Goal: Navigation & Orientation: Find specific page/section

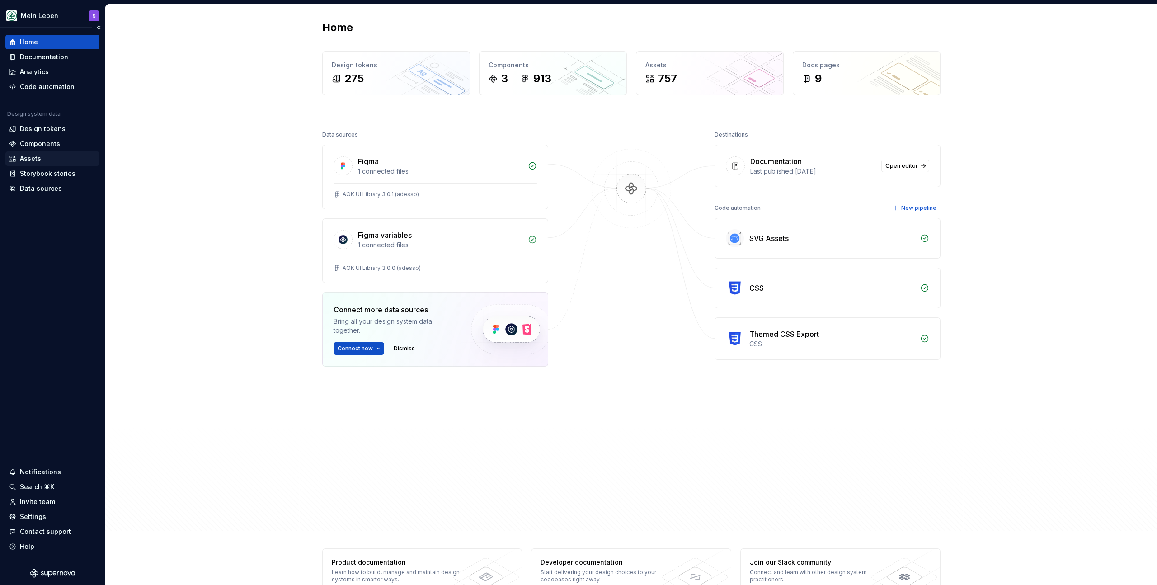
click at [37, 157] on div "Assets" at bounding box center [30, 158] width 21 height 9
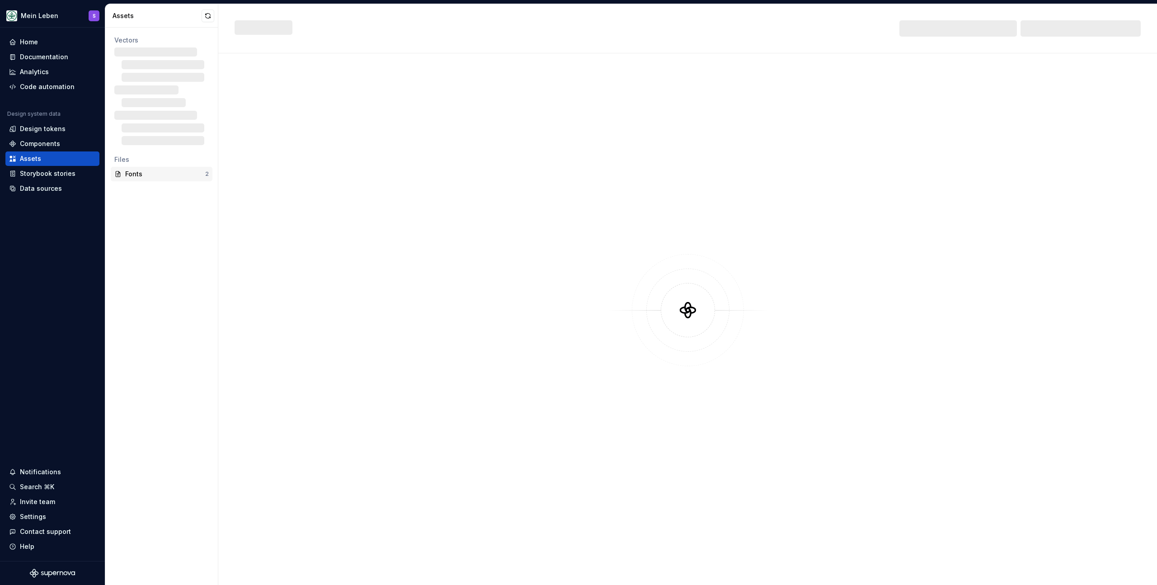
click at [142, 167] on div "Fonts 2" at bounding box center [162, 174] width 102 height 14
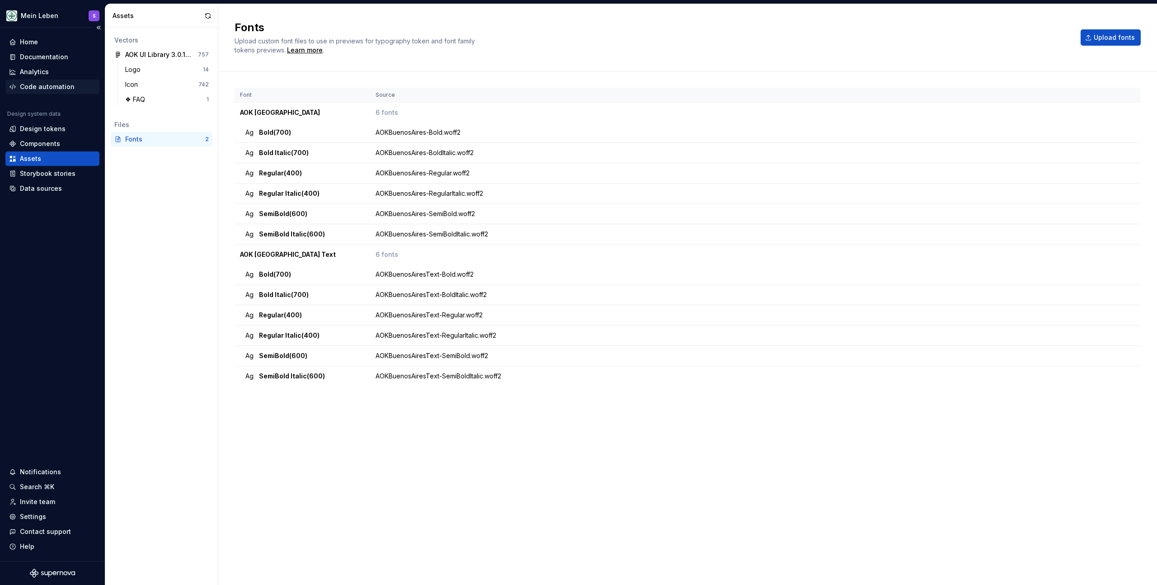
click at [43, 81] on div "Code automation" at bounding box center [52, 87] width 94 height 14
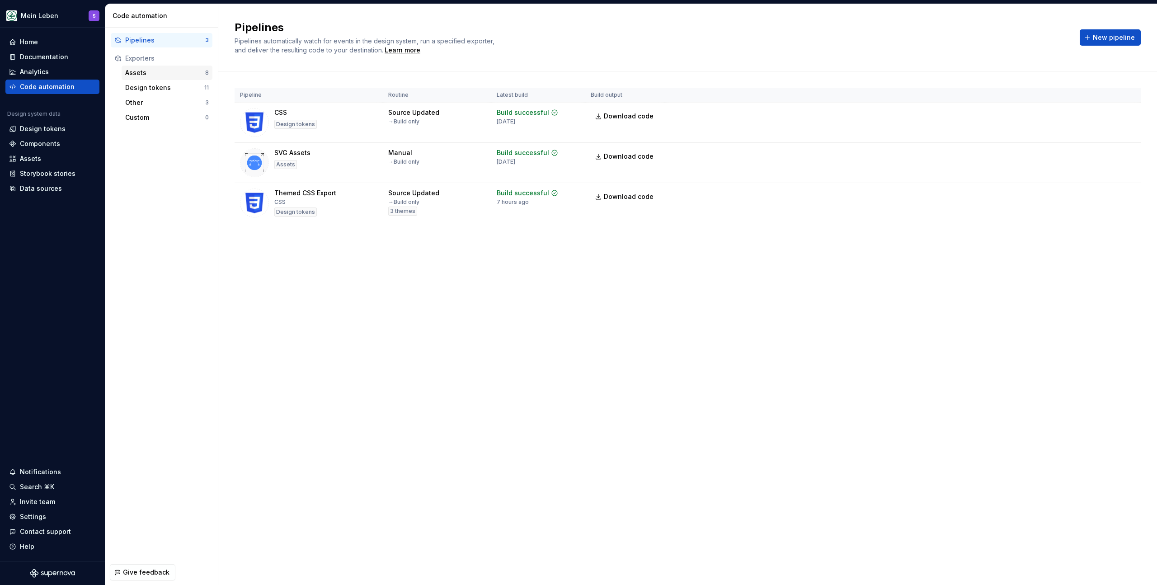
click at [164, 73] on div "Assets" at bounding box center [165, 72] width 80 height 9
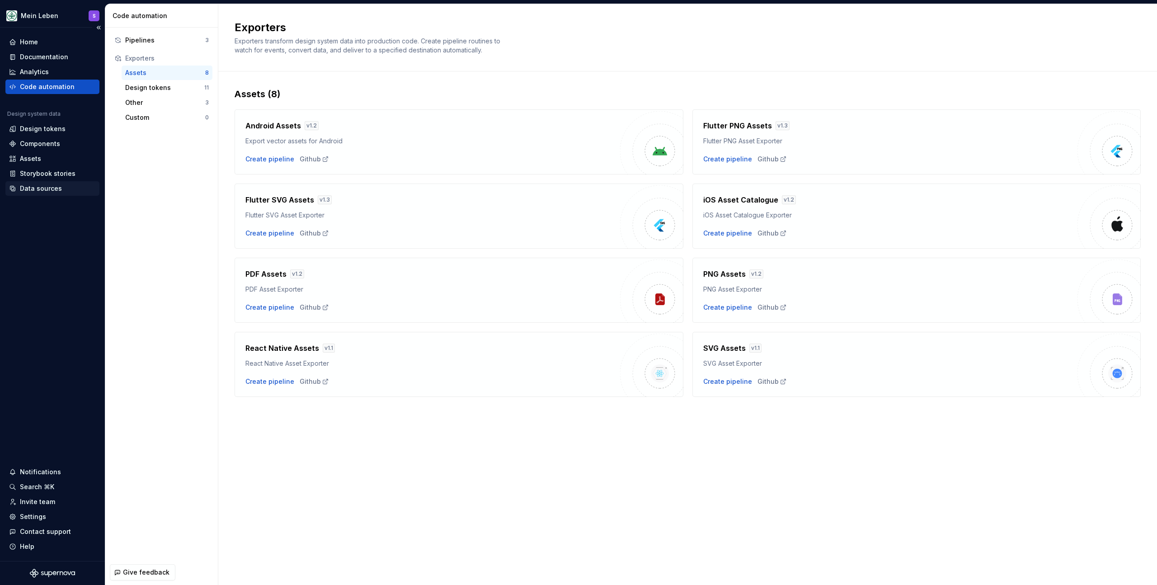
click at [35, 190] on div "Data sources" at bounding box center [41, 188] width 42 height 9
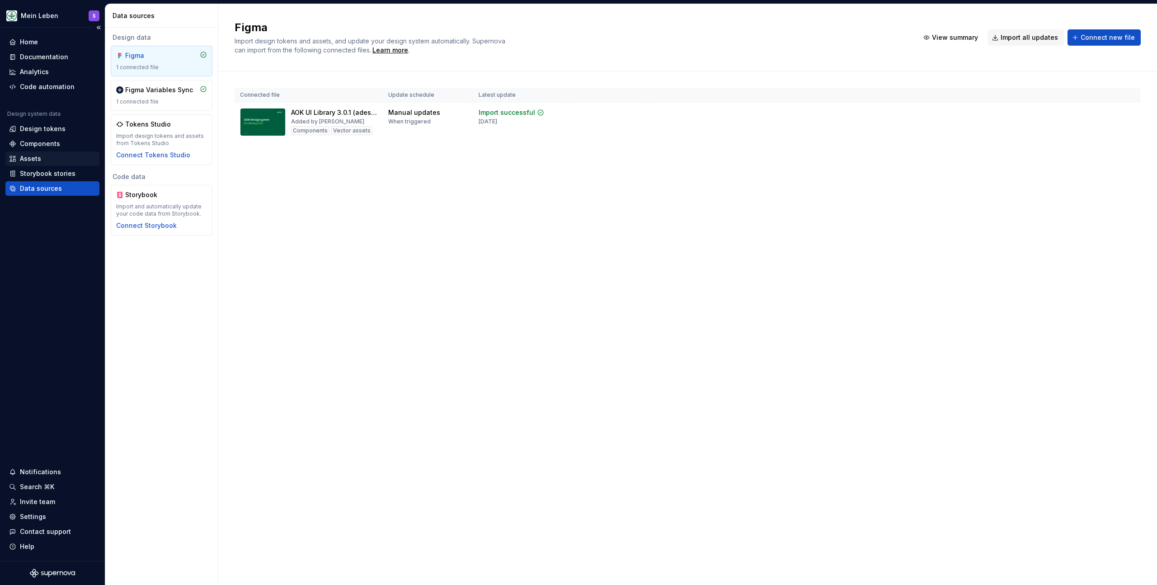
click at [44, 159] on div "Assets" at bounding box center [52, 158] width 87 height 9
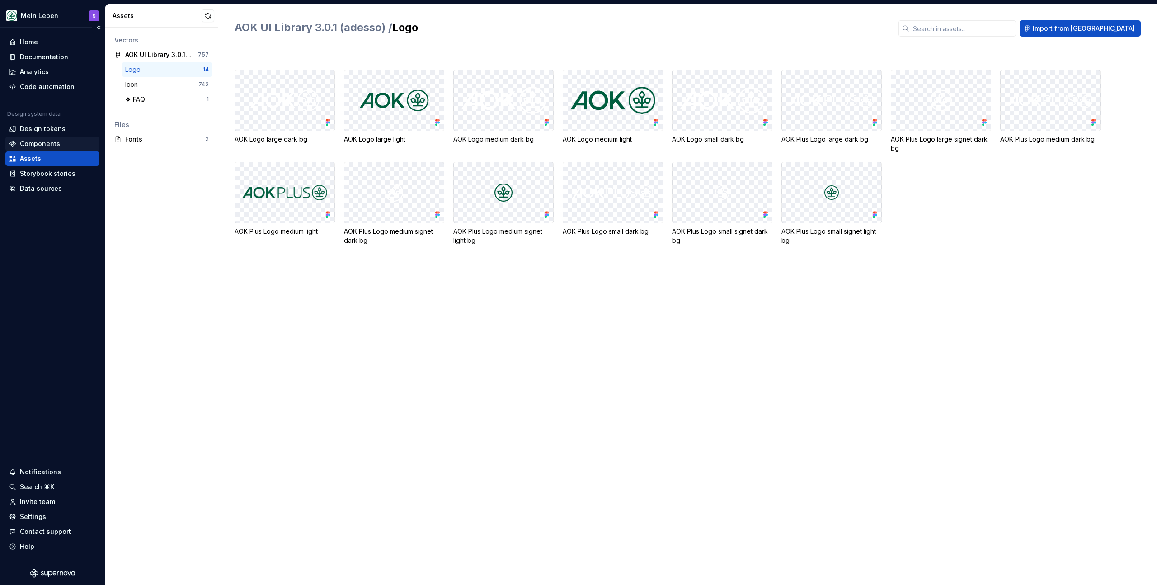
click at [53, 145] on div "Components" at bounding box center [40, 143] width 40 height 9
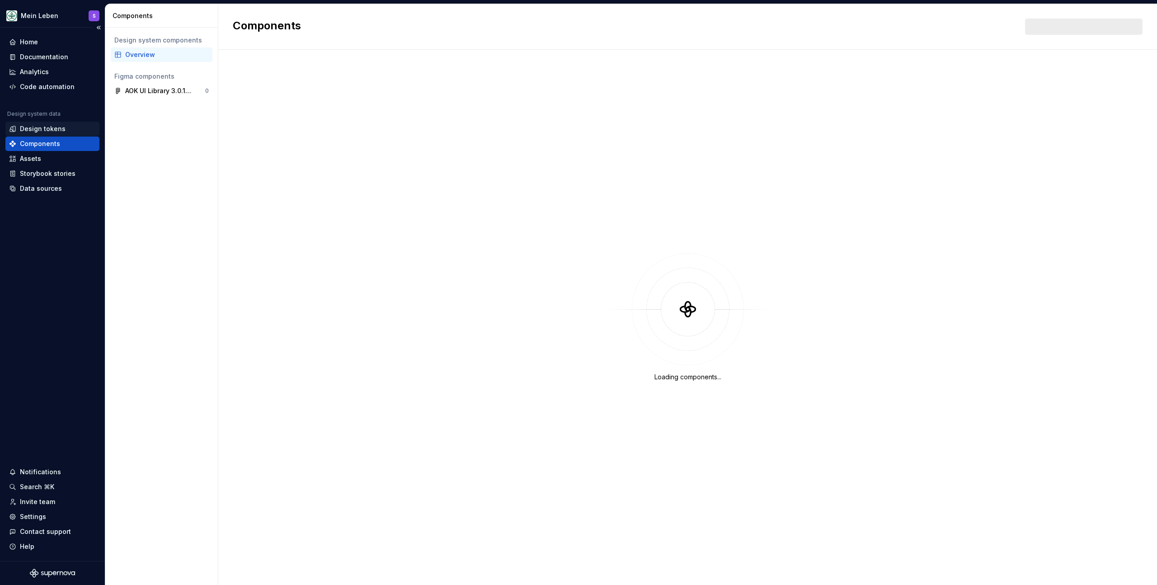
click at [48, 130] on div "Design tokens" at bounding box center [43, 128] width 46 height 9
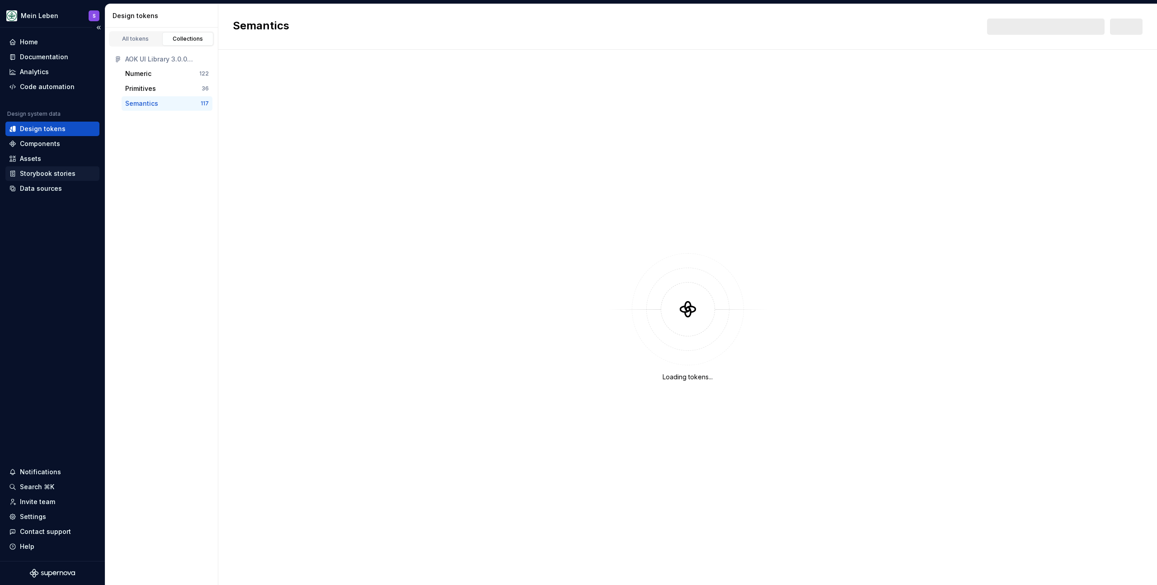
click at [64, 167] on div "Storybook stories" at bounding box center [52, 173] width 94 height 14
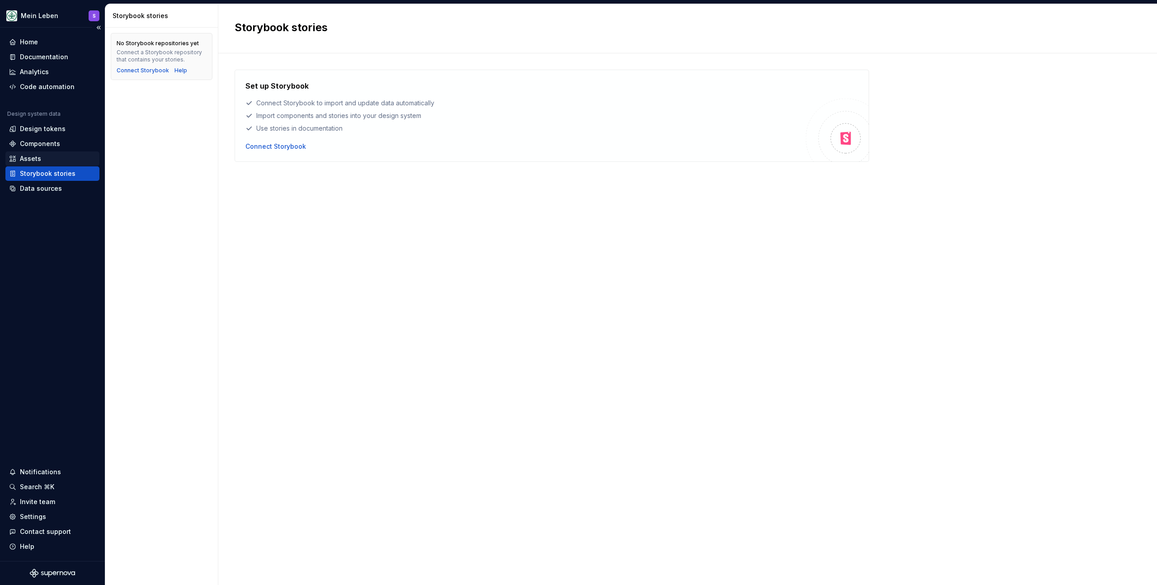
click at [60, 160] on div "Assets" at bounding box center [52, 158] width 87 height 9
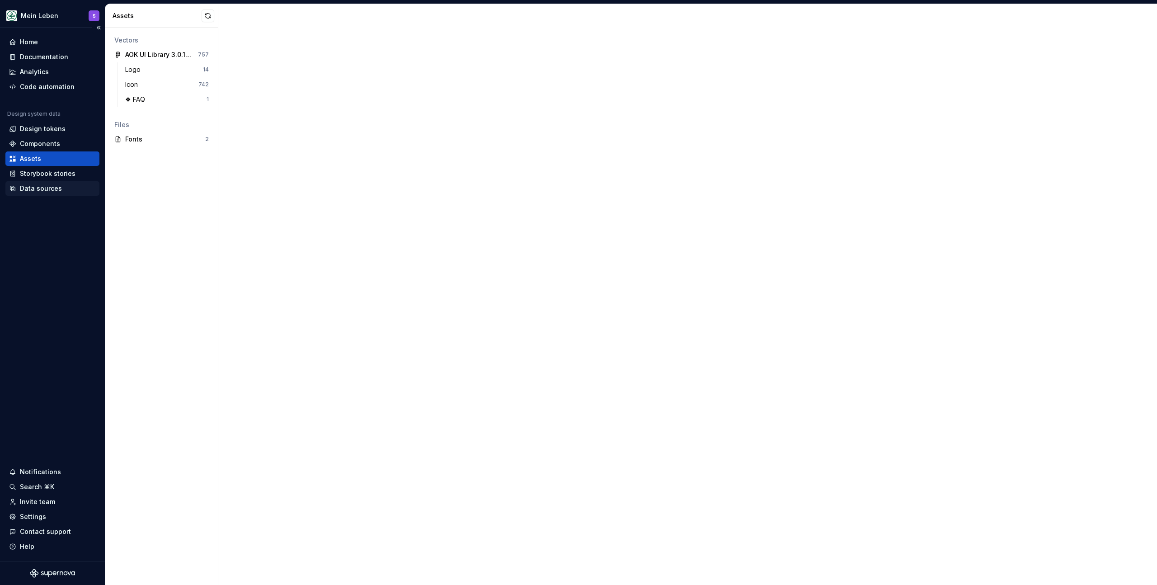
click at [54, 189] on div "Data sources" at bounding box center [41, 188] width 42 height 9
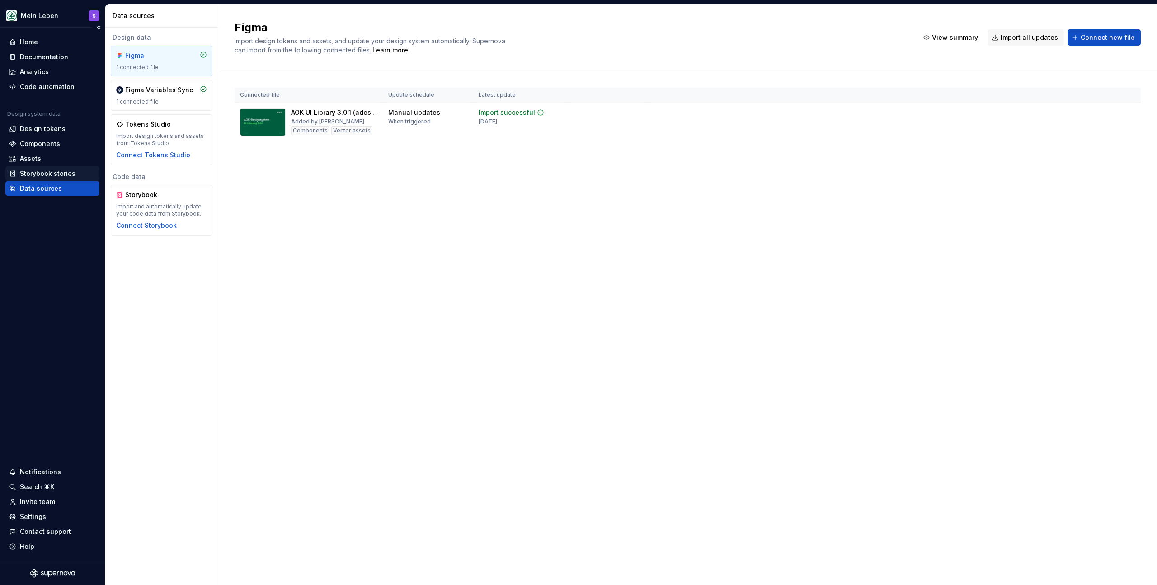
click at [55, 166] on div "Storybook stories" at bounding box center [52, 173] width 94 height 14
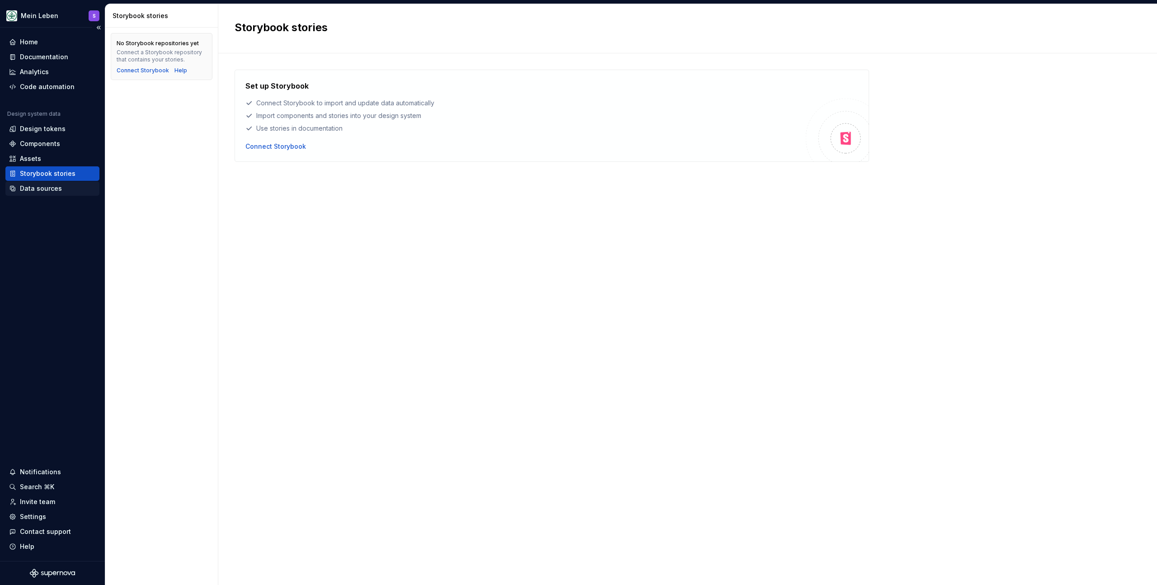
click at [50, 193] on div "Data sources" at bounding box center [52, 188] width 94 height 14
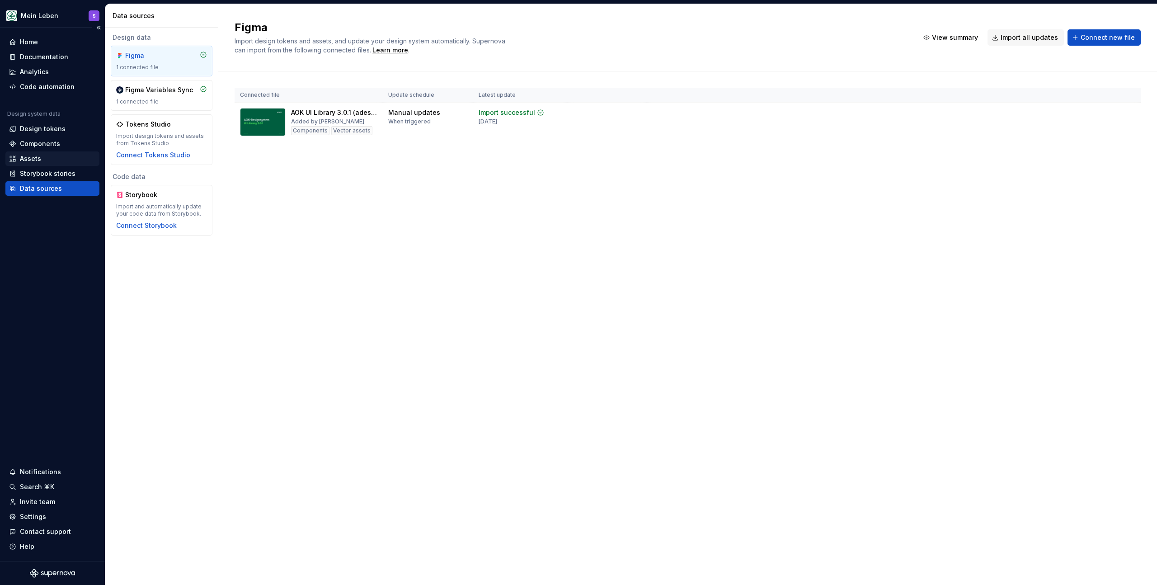
click at [49, 158] on div "Assets" at bounding box center [52, 158] width 87 height 9
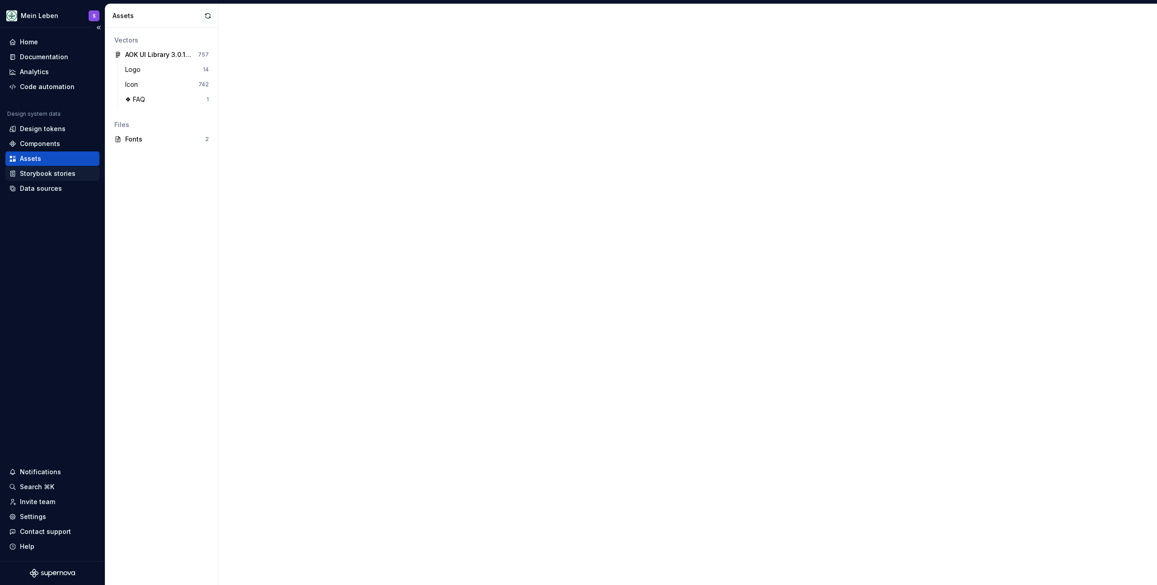
click at [51, 178] on div "Storybook stories" at bounding box center [52, 173] width 94 height 14
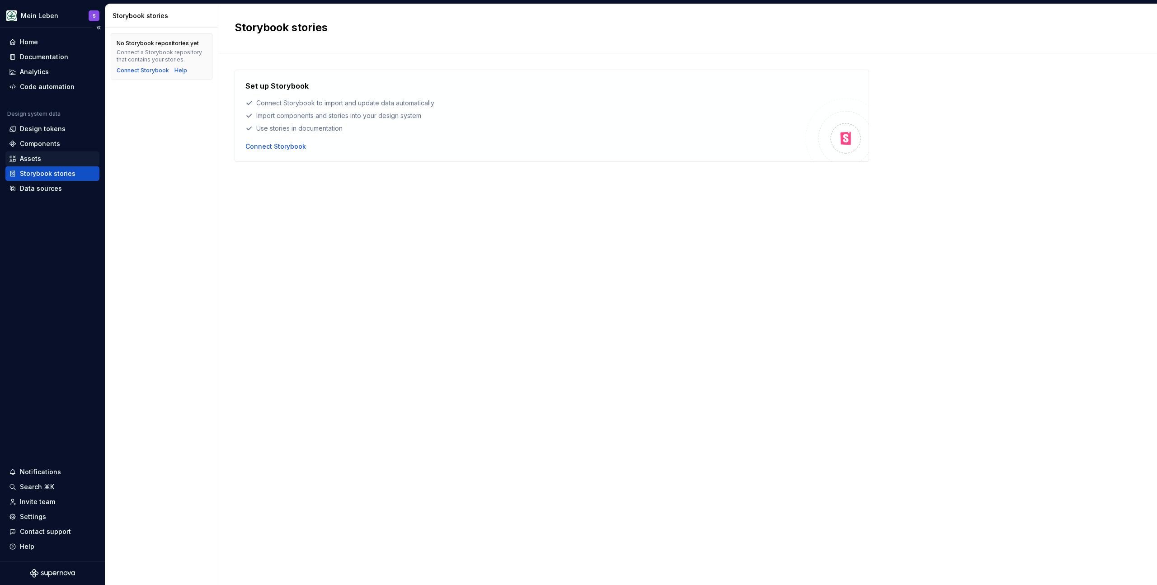
click at [52, 150] on div "Components" at bounding box center [52, 143] width 94 height 14
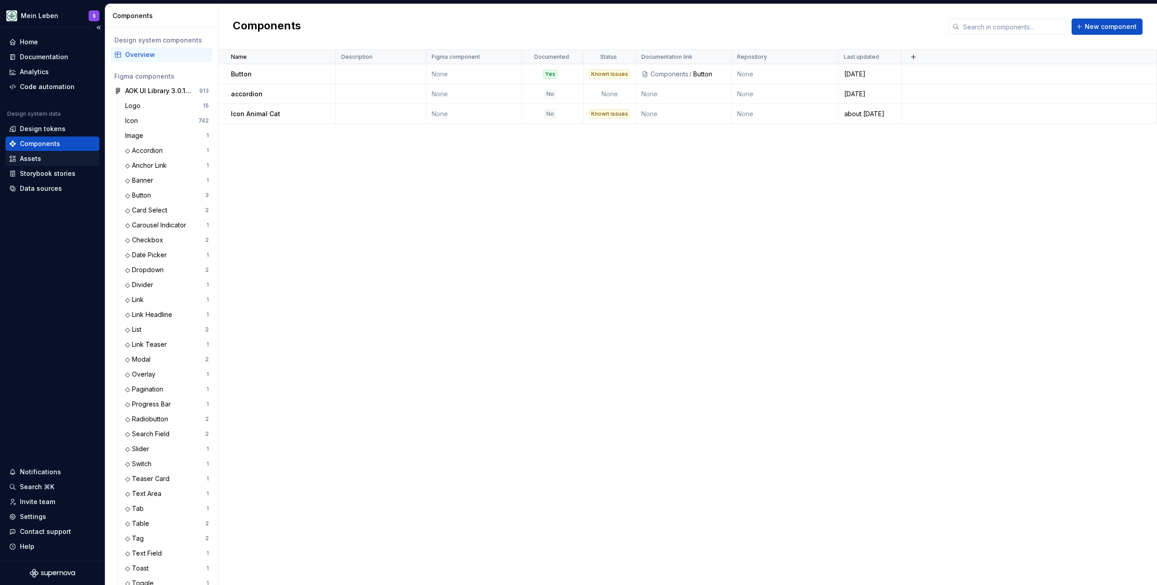
click at [49, 160] on div "Assets" at bounding box center [52, 158] width 87 height 9
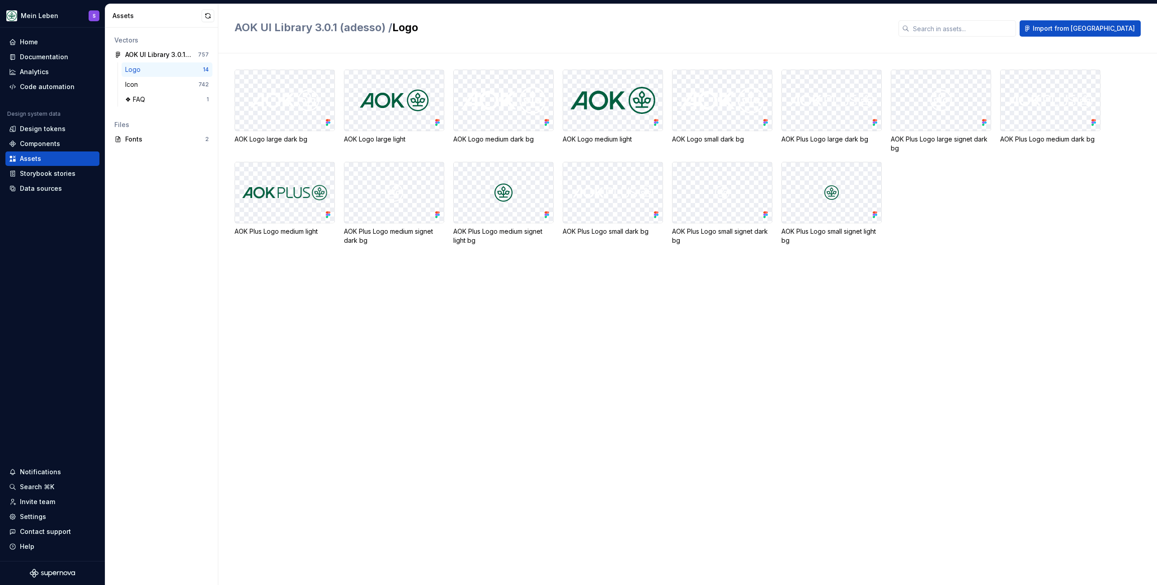
click at [501, 22] on h2 "AOK UI Library 3.0.1 (adesso) / Logo" at bounding box center [560, 27] width 653 height 14
click at [169, 135] on div "Fonts" at bounding box center [165, 139] width 80 height 9
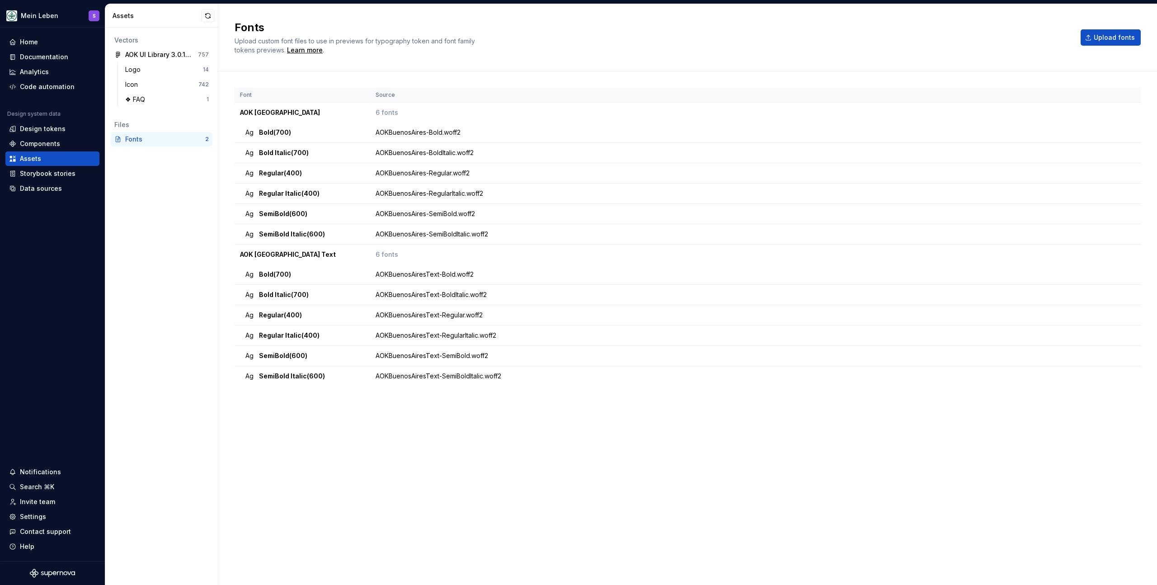
click at [806, 37] on div "Fonts Upload custom font files to use in previews for typography token and font…" at bounding box center [651, 37] width 835 height 34
click at [625, 43] on div "Fonts Upload custom font files to use in previews for typography token and font…" at bounding box center [651, 37] width 835 height 34
click at [337, 21] on h2 "Fonts" at bounding box center [651, 27] width 835 height 14
click at [139, 196] on div "Vectors AOK UI Library 3.0.1 (adesso) 757 Logo 14 Icon 742 ❖ FAQ 1 Files Fonts 2" at bounding box center [161, 306] width 112 height 557
click at [168, 12] on div "Assets" at bounding box center [156, 15] width 89 height 9
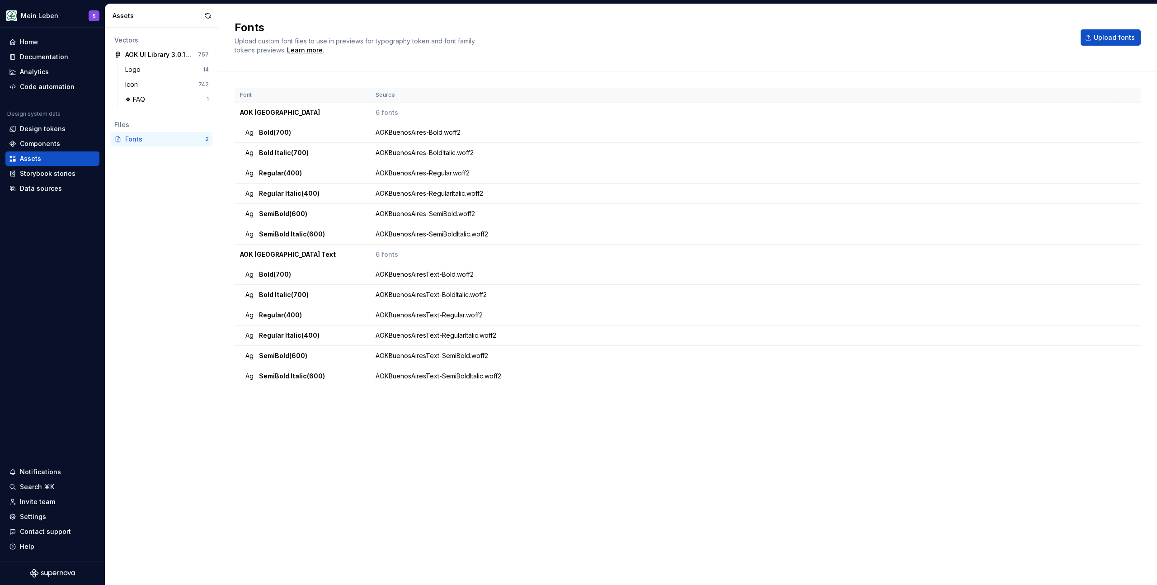
click at [320, 16] on div "Fonts Upload custom font files to use in previews for typography token and font…" at bounding box center [687, 37] width 938 height 67
click at [37, 53] on div "Documentation" at bounding box center [44, 56] width 48 height 9
click at [36, 74] on div "Analytics" at bounding box center [34, 71] width 29 height 9
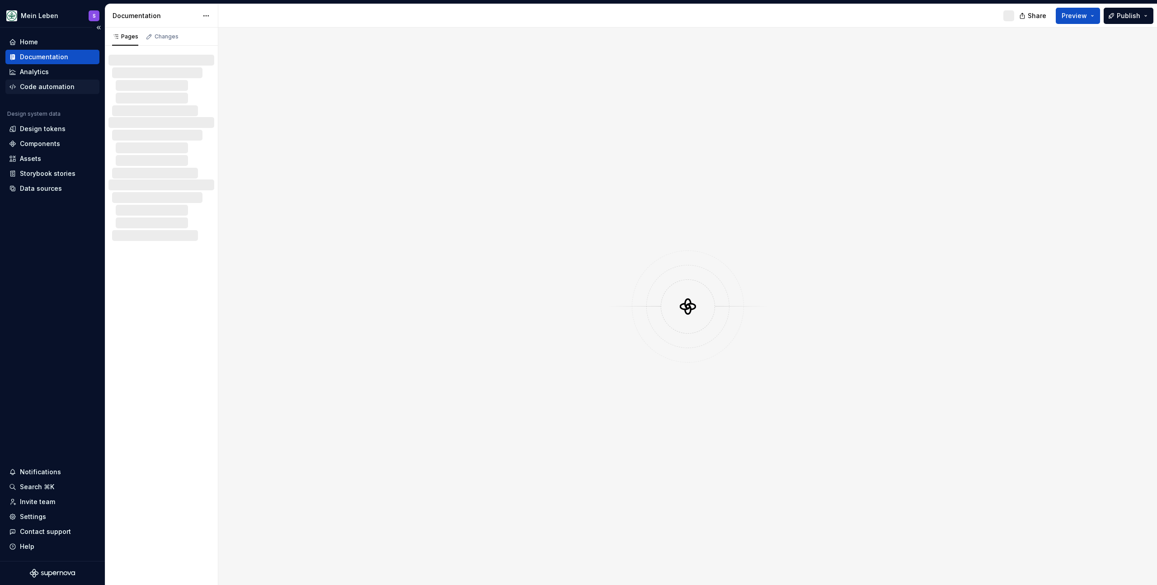
click at [38, 85] on div "Code automation" at bounding box center [47, 86] width 55 height 9
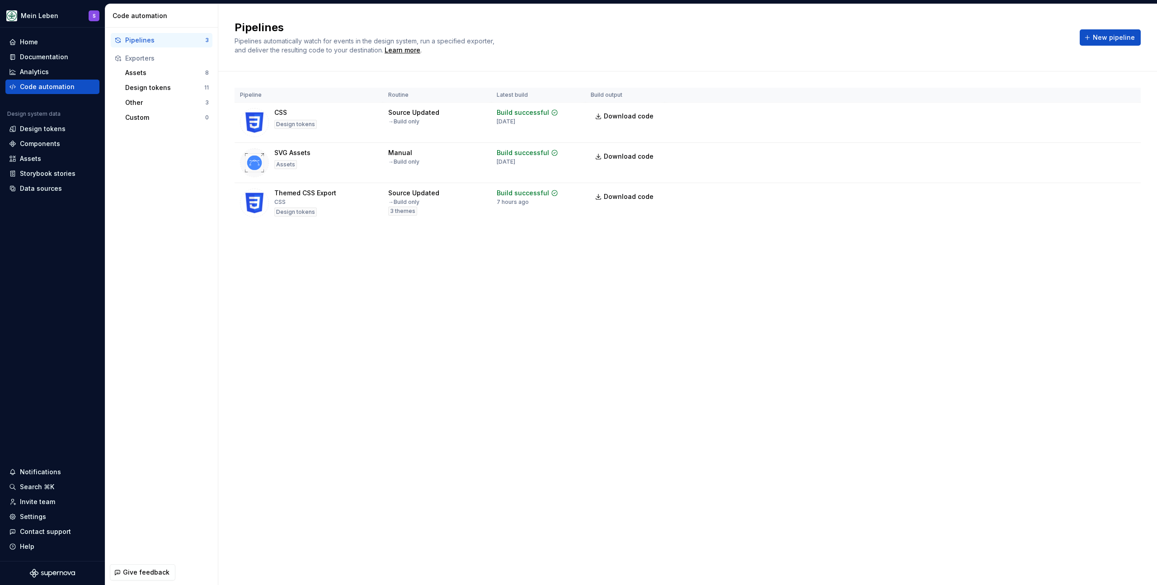
click at [328, 65] on div "Pipelines Pipelines automatically watch for events in the design system, run a …" at bounding box center [687, 37] width 938 height 67
click at [140, 107] on div "Other 3" at bounding box center [167, 102] width 91 height 14
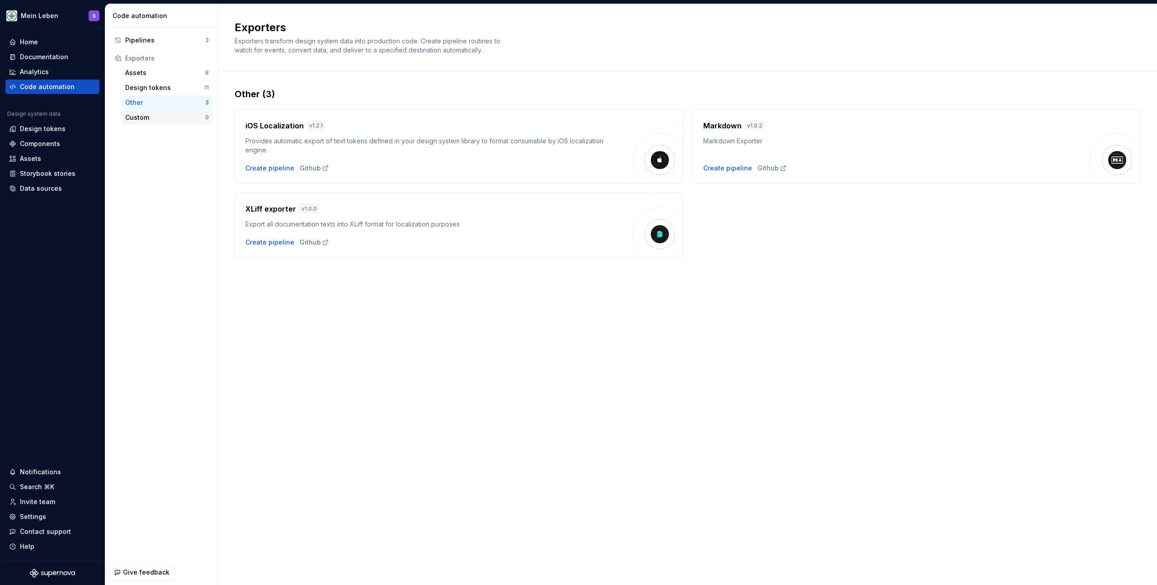
click at [140, 120] on div "Custom" at bounding box center [165, 117] width 80 height 9
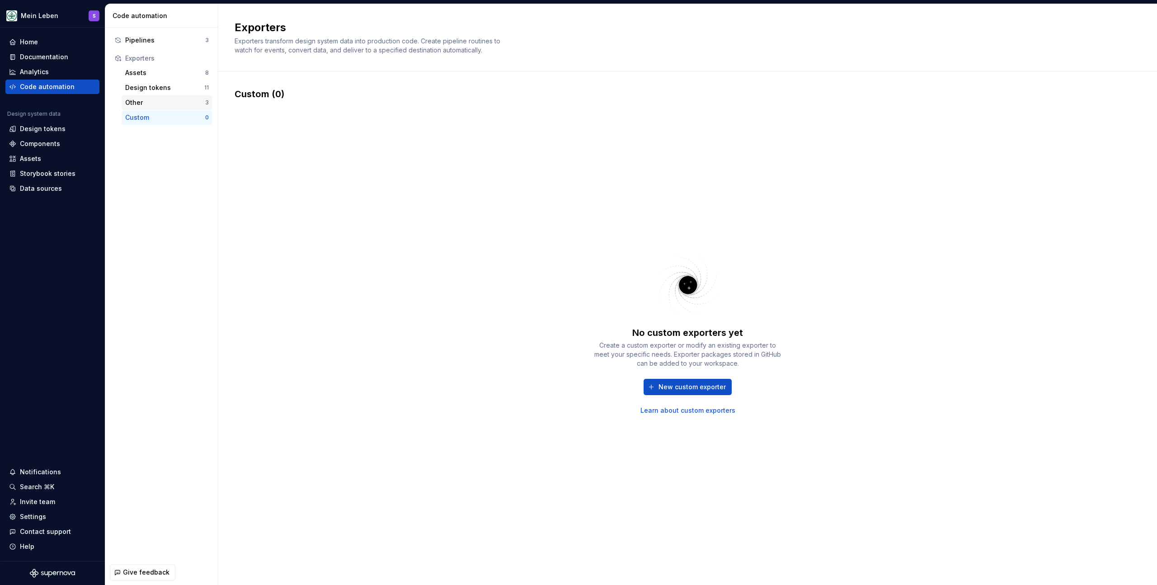
click at [145, 99] on div "Other" at bounding box center [165, 102] width 80 height 9
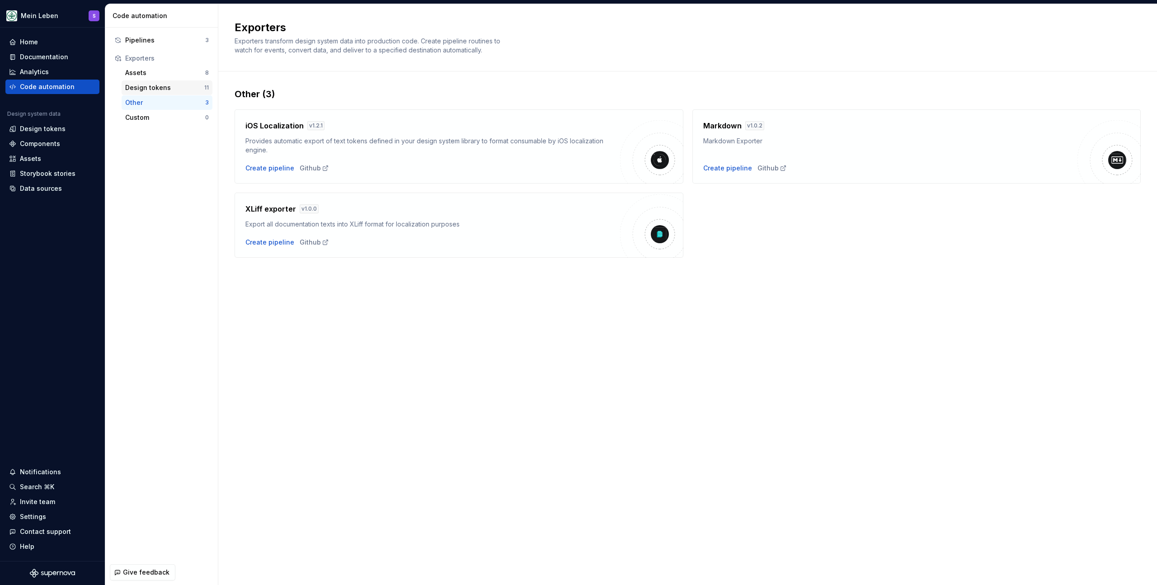
click at [148, 90] on div "Design tokens" at bounding box center [164, 87] width 79 height 9
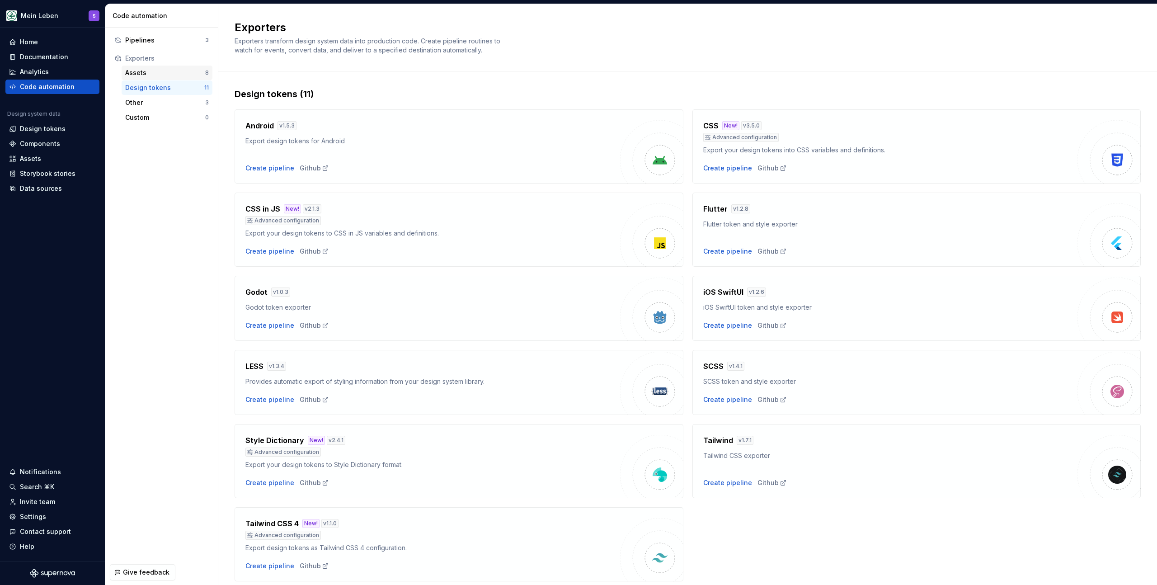
click at [150, 77] on div "Assets" at bounding box center [165, 72] width 80 height 9
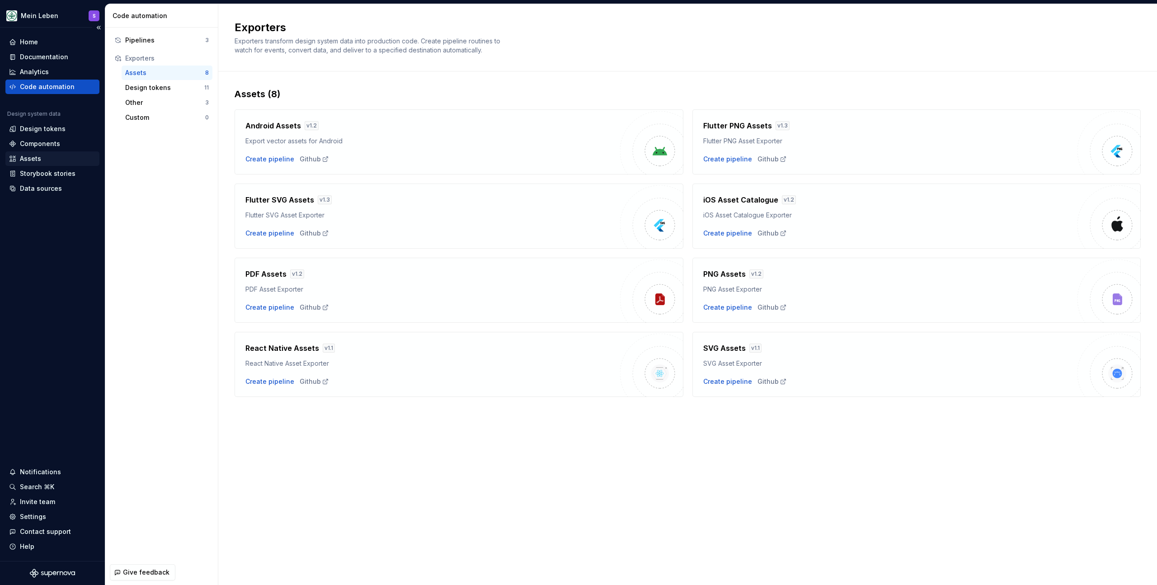
click at [39, 157] on div "Assets" at bounding box center [30, 158] width 21 height 9
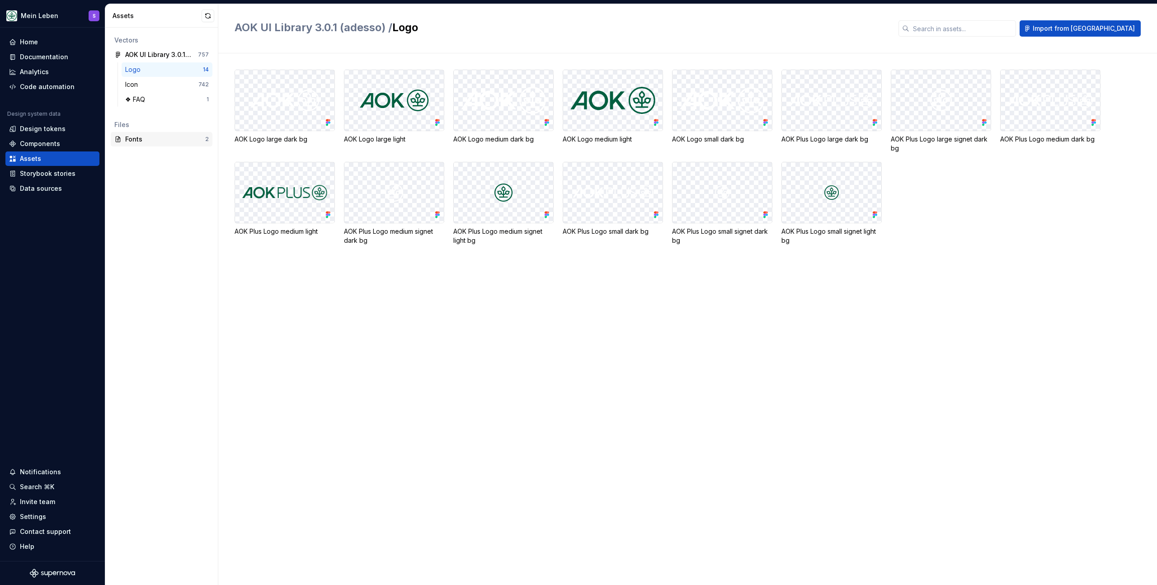
click at [147, 135] on div "Fonts" at bounding box center [165, 139] width 80 height 9
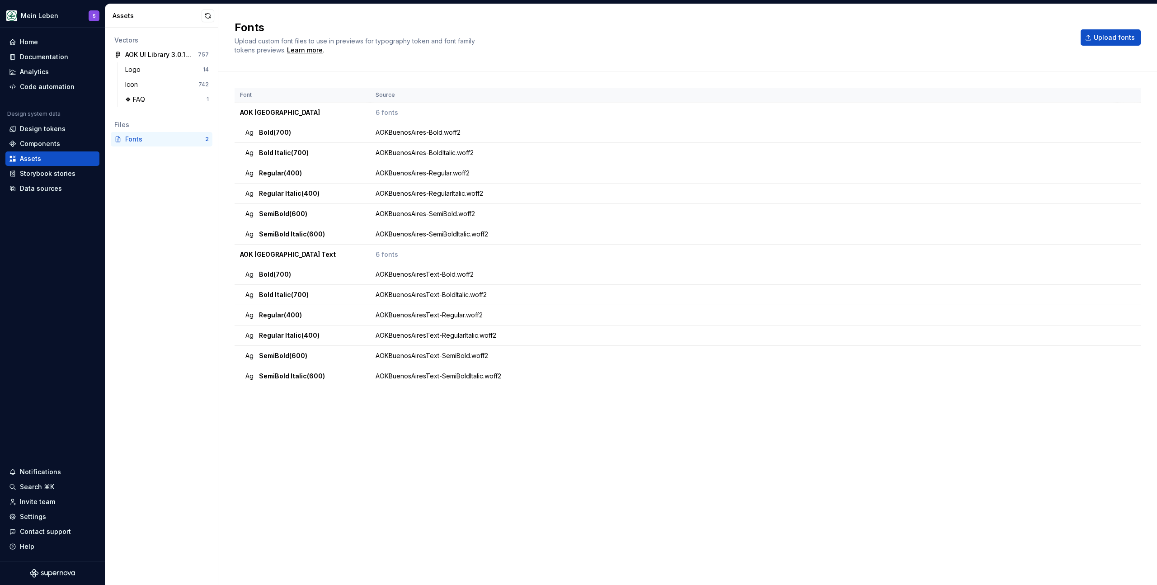
click at [577, 19] on div "Fonts Upload custom font files to use in previews for typography token and font…" at bounding box center [687, 37] width 938 height 67
click at [316, 15] on div "Fonts Upload custom font files to use in previews for typography token and font…" at bounding box center [687, 37] width 938 height 67
click at [159, 15] on div "Assets" at bounding box center [156, 15] width 89 height 9
click at [1072, 135] on div "AOKBuenosAires-Bold.woff2" at bounding box center [745, 132] width 740 height 9
click at [373, 64] on div "Fonts Upload custom font files to use in previews for typography token and font…" at bounding box center [687, 37] width 938 height 67
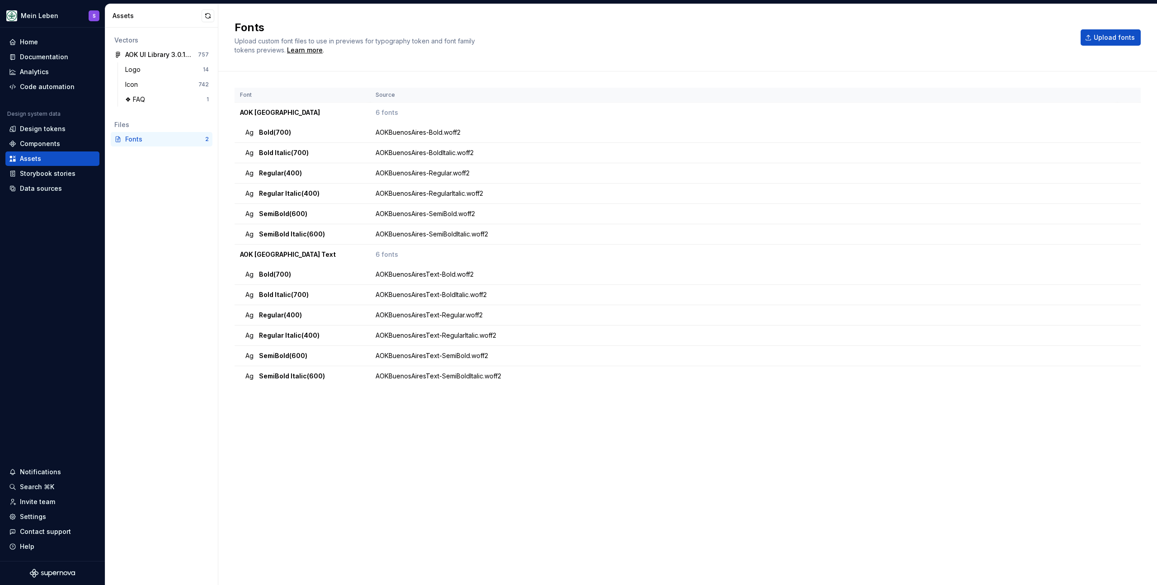
click at [420, 18] on div "Fonts Upload custom font files to use in previews for typography token and font…" at bounding box center [687, 37] width 938 height 67
click at [286, 24] on h2 "Fonts" at bounding box center [651, 27] width 835 height 14
click at [290, 19] on div "Fonts Upload custom font files to use in previews for typography token and font…" at bounding box center [687, 37] width 938 height 67
click at [296, 20] on h2 "Fonts" at bounding box center [651, 27] width 835 height 14
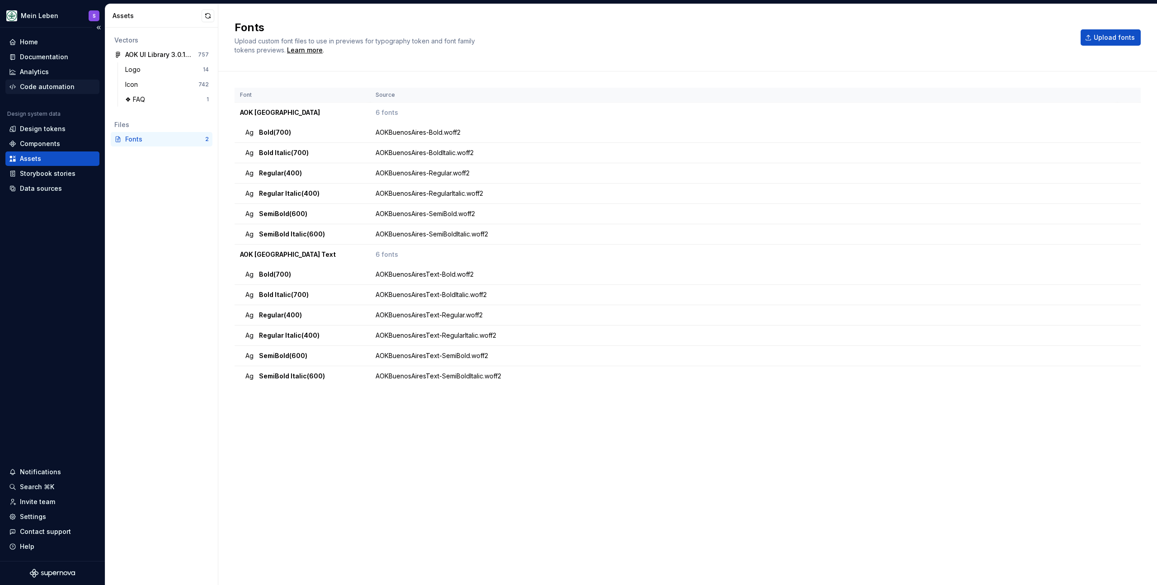
click at [42, 85] on div "Code automation" at bounding box center [47, 86] width 55 height 9
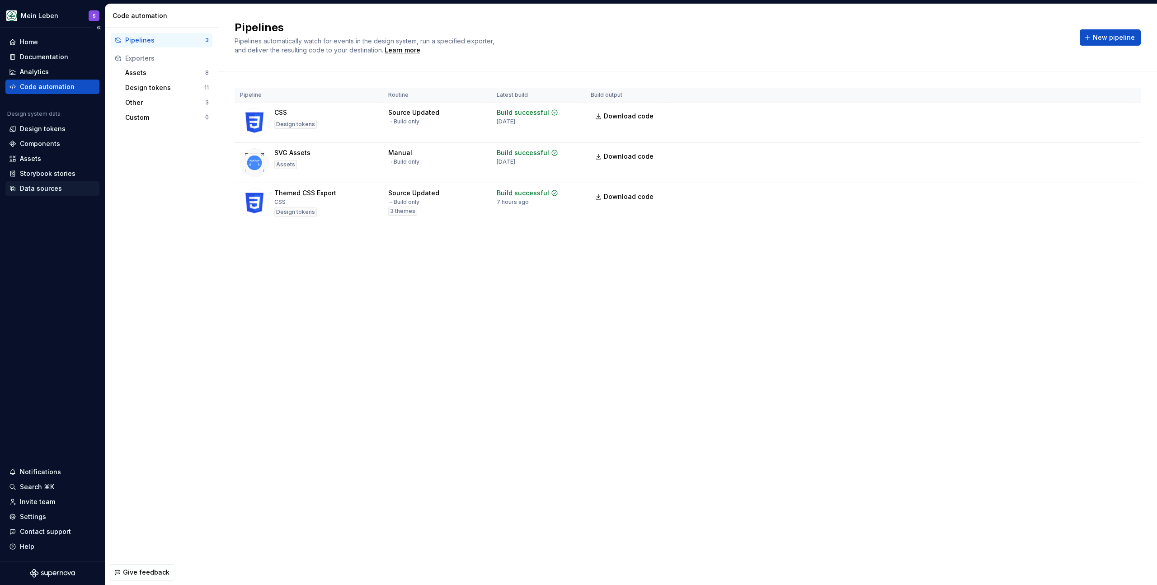
click at [26, 195] on div "Data sources" at bounding box center [52, 188] width 94 height 14
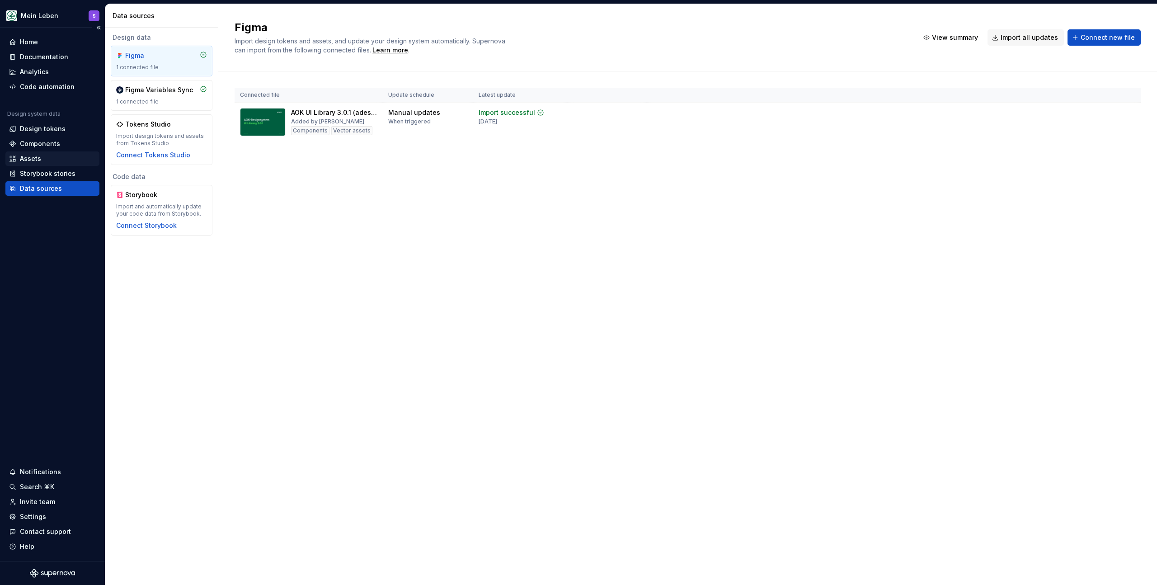
click at [38, 164] on div "Assets" at bounding box center [52, 158] width 94 height 14
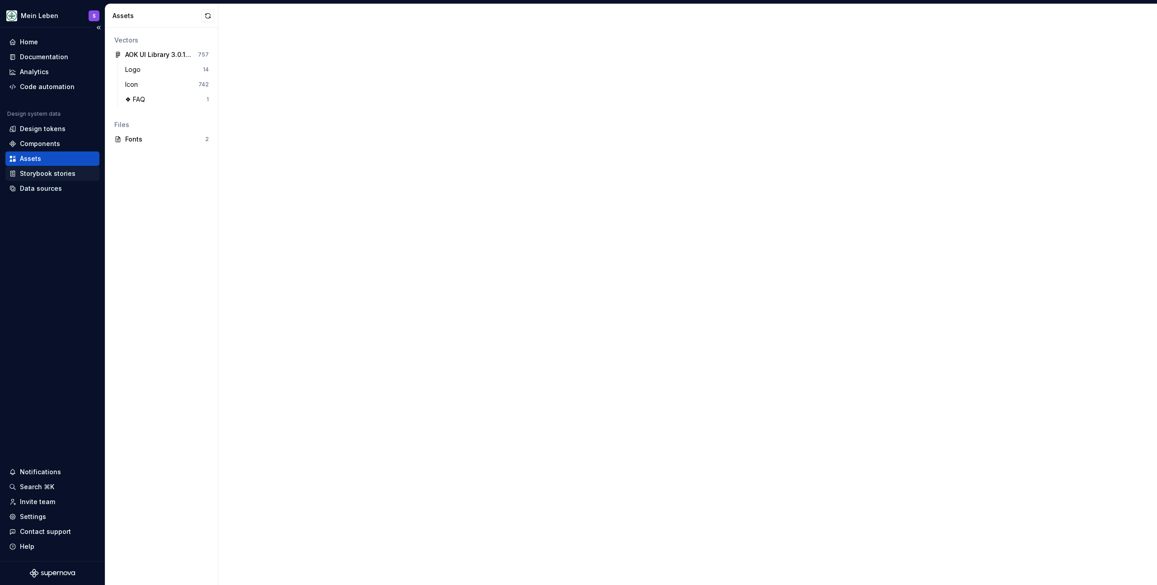
click at [37, 171] on div "Storybook stories" at bounding box center [48, 173] width 56 height 9
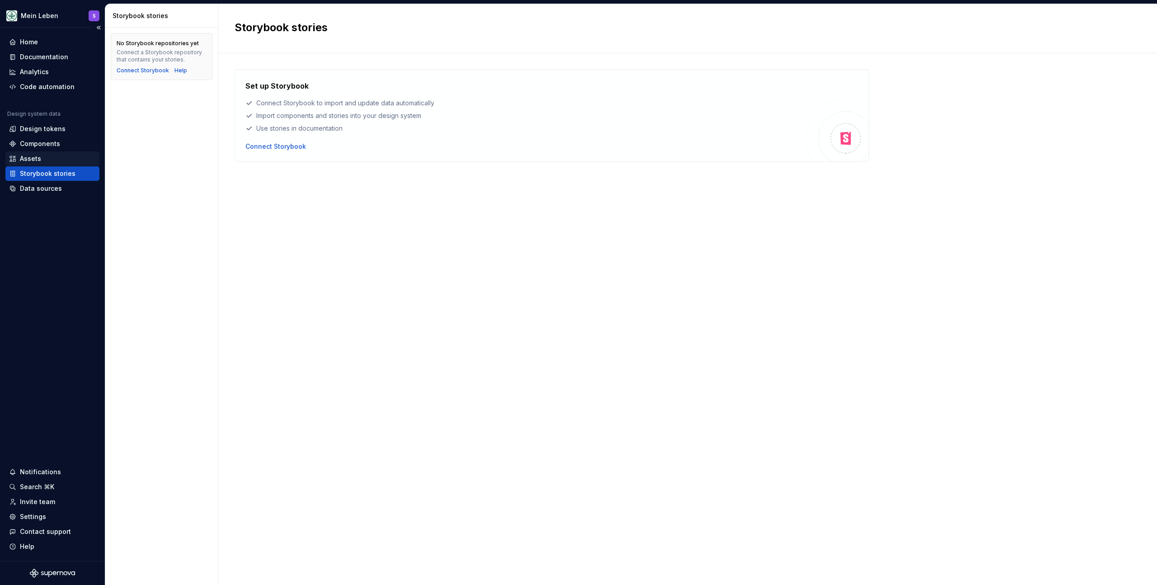
click at [38, 163] on div "Assets" at bounding box center [30, 158] width 21 height 9
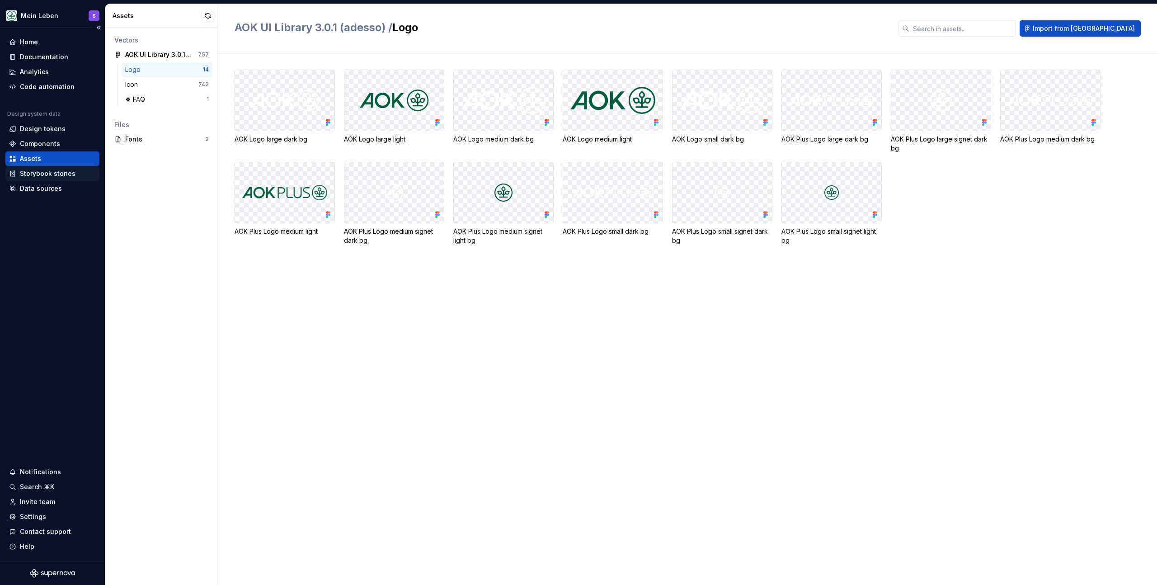
click at [37, 174] on div "Storybook stories" at bounding box center [48, 173] width 56 height 9
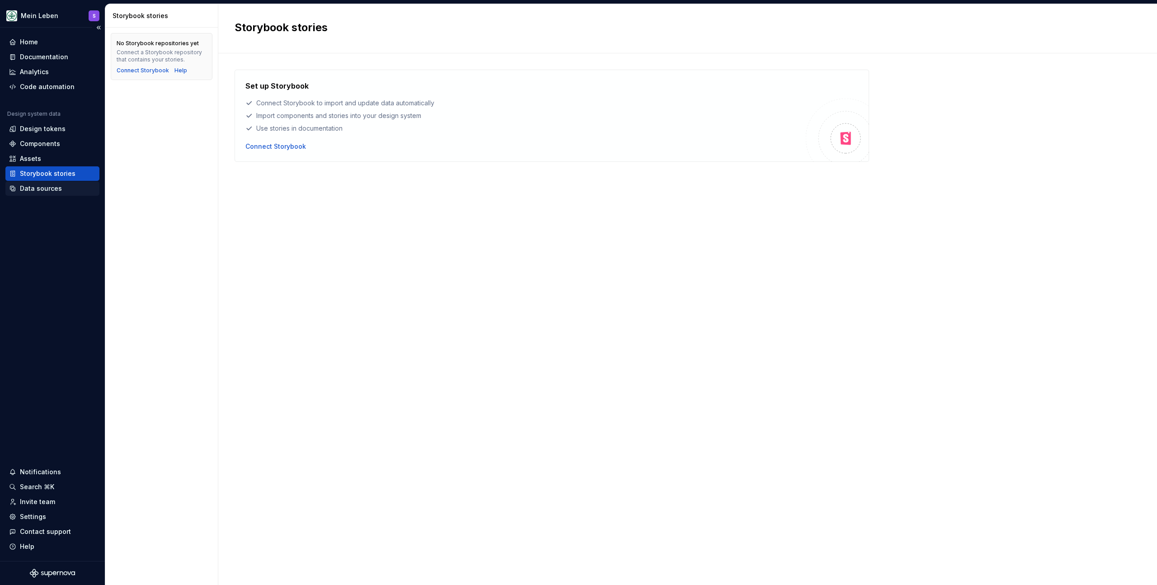
click at [37, 184] on div "Data sources" at bounding box center [41, 188] width 42 height 9
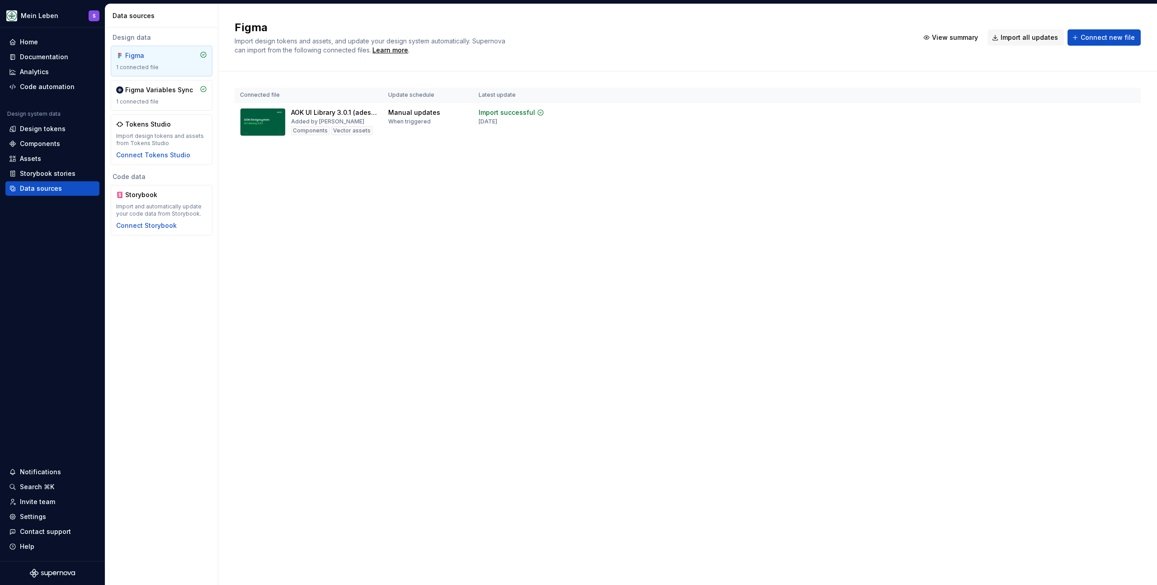
click at [425, 210] on div "Figma Import design tokens and assets, and update your design system automatica…" at bounding box center [687, 294] width 938 height 581
click at [32, 156] on div "Assets" at bounding box center [30, 158] width 21 height 9
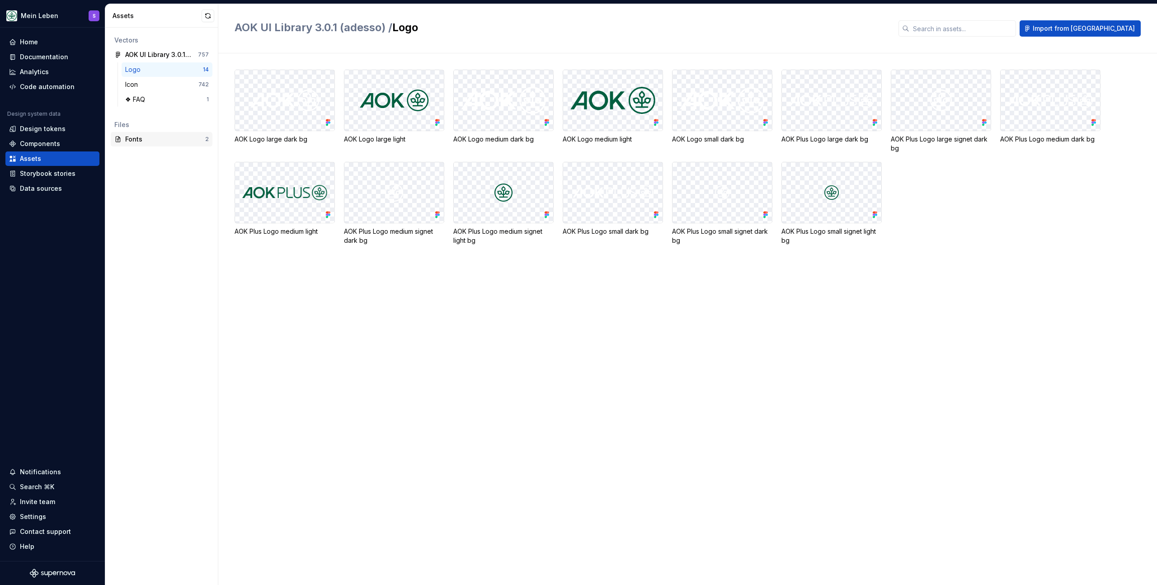
click at [144, 137] on div "Fonts" at bounding box center [165, 139] width 80 height 9
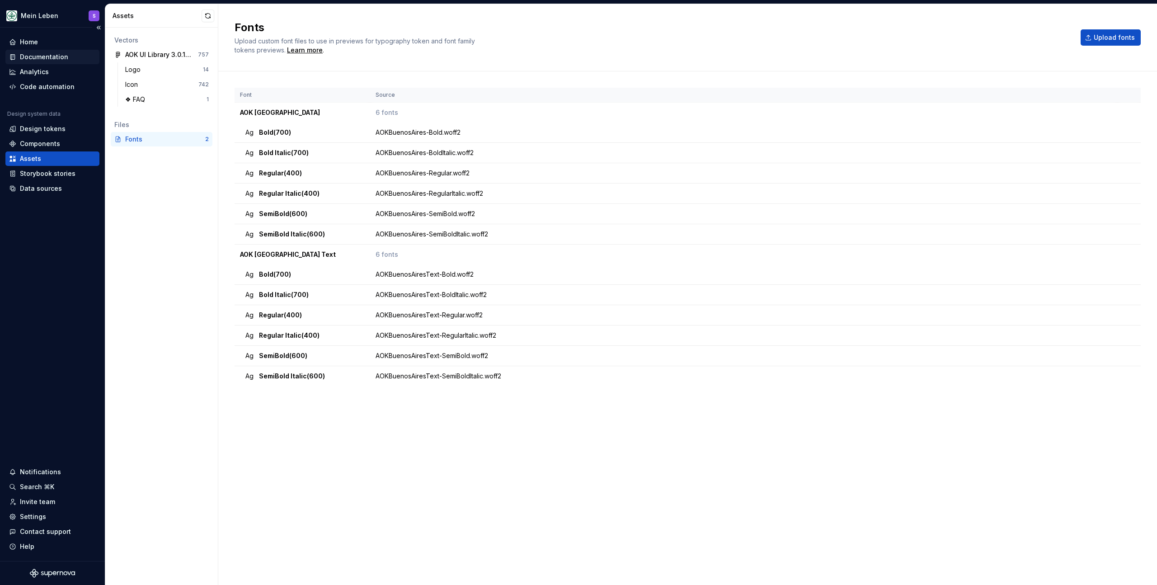
click at [48, 60] on div "Documentation" at bounding box center [44, 56] width 48 height 9
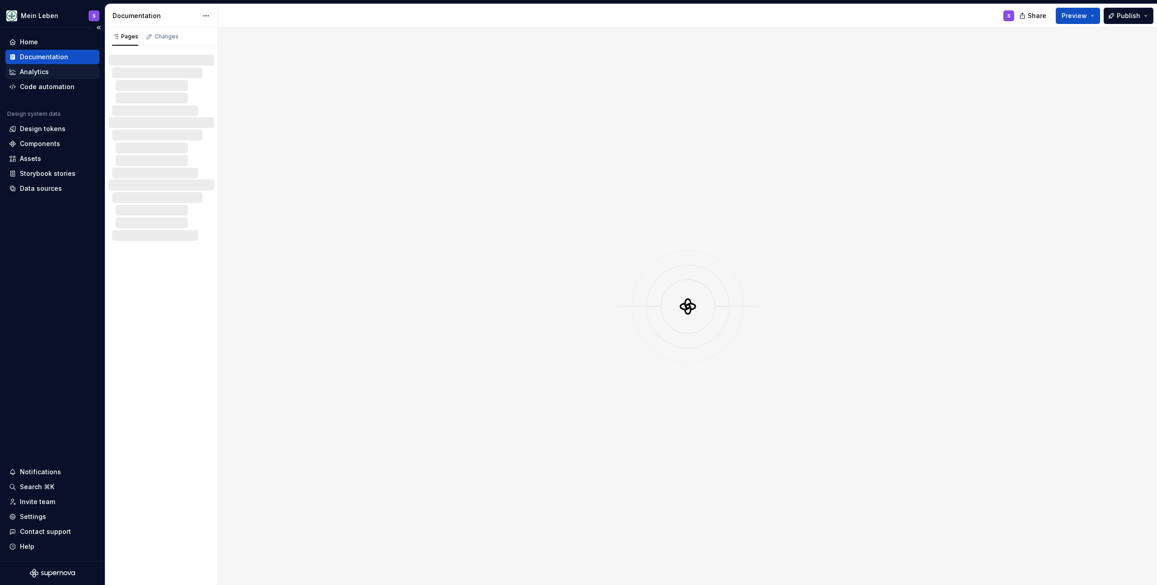
click at [45, 67] on div "Analytics" at bounding box center [34, 71] width 29 height 9
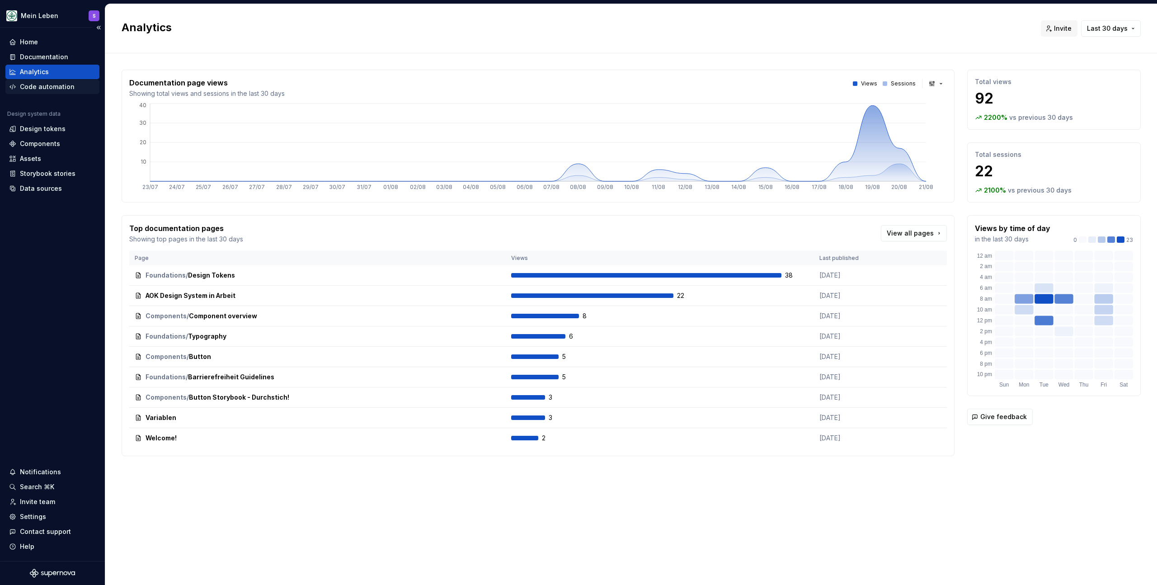
click at [46, 80] on div "Code automation" at bounding box center [52, 87] width 94 height 14
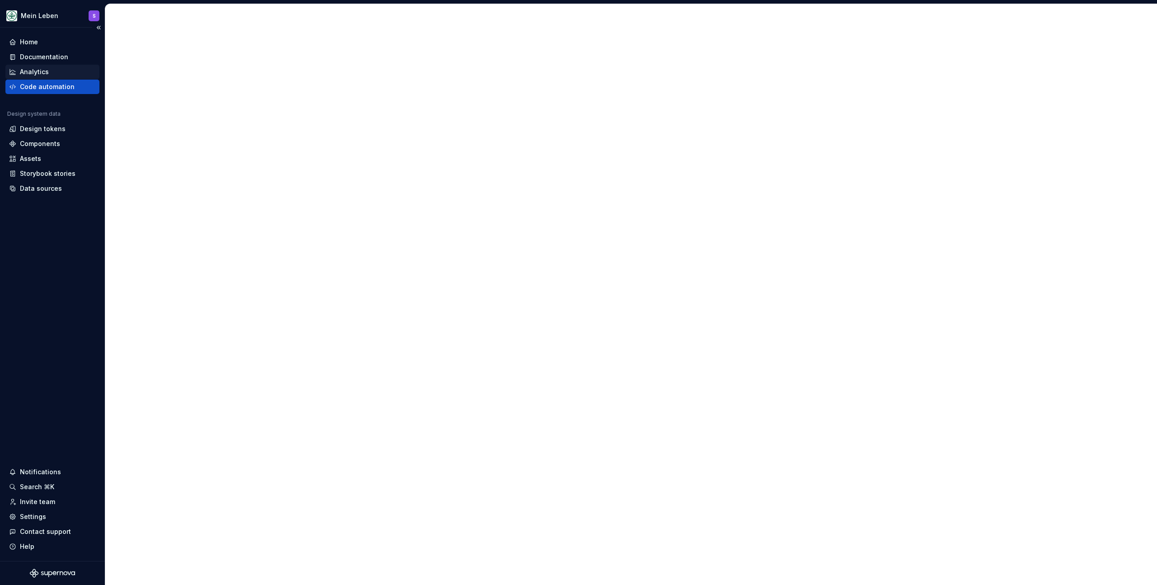
click at [47, 70] on div "Analytics" at bounding box center [34, 71] width 29 height 9
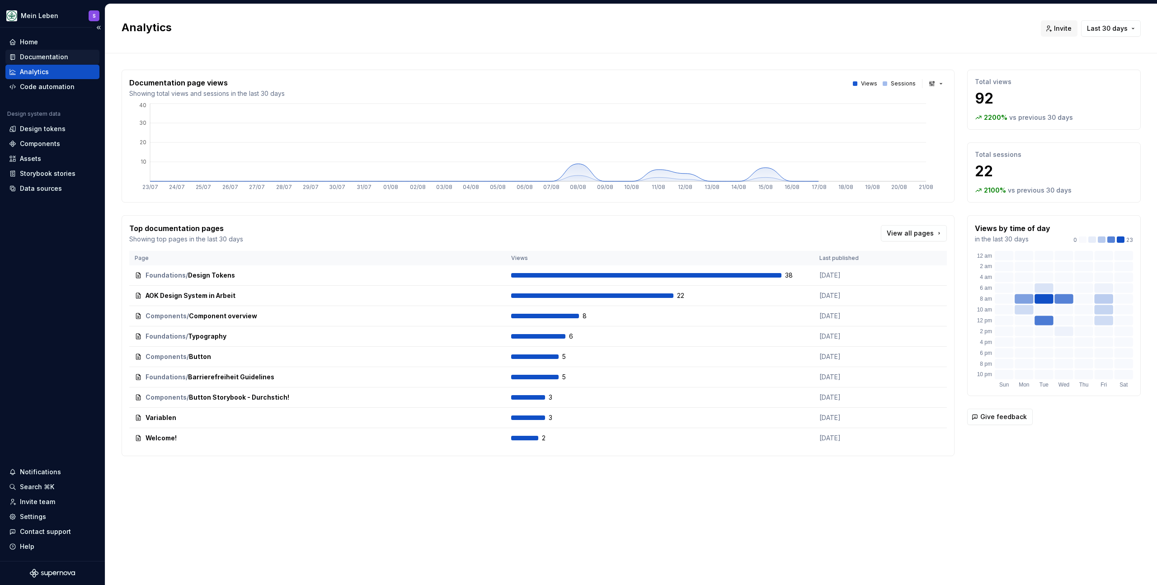
click at [50, 56] on div "Documentation" at bounding box center [44, 56] width 48 height 9
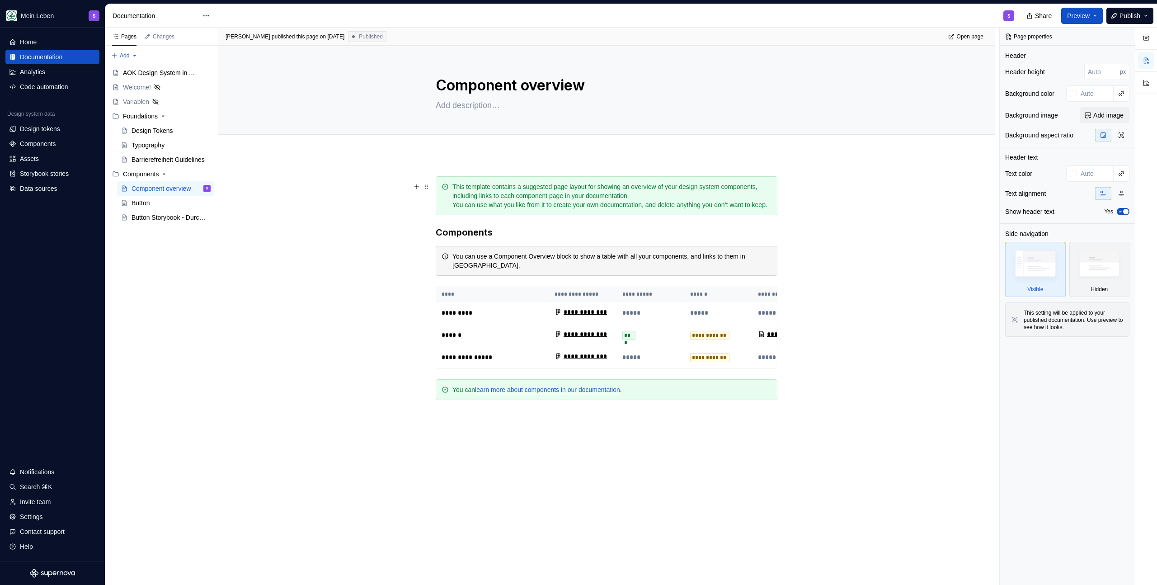
click at [307, 226] on div "**********" at bounding box center [606, 389] width 776 height 469
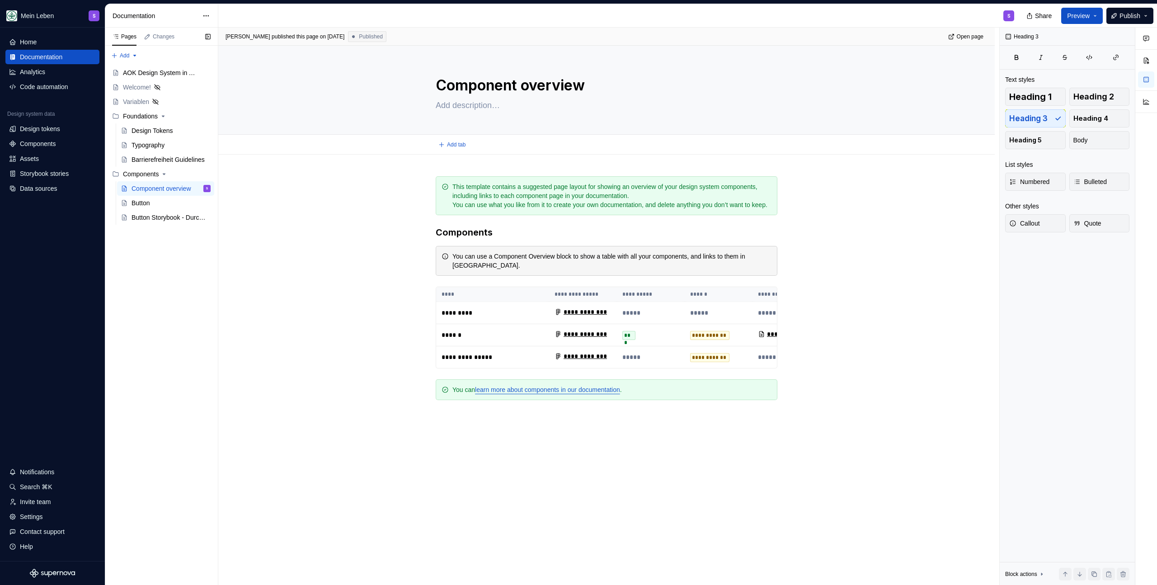
type textarea "*"
click at [235, 20] on div "S" at bounding box center [619, 15] width 803 height 23
click at [34, 86] on div "Code automation" at bounding box center [44, 86] width 48 height 9
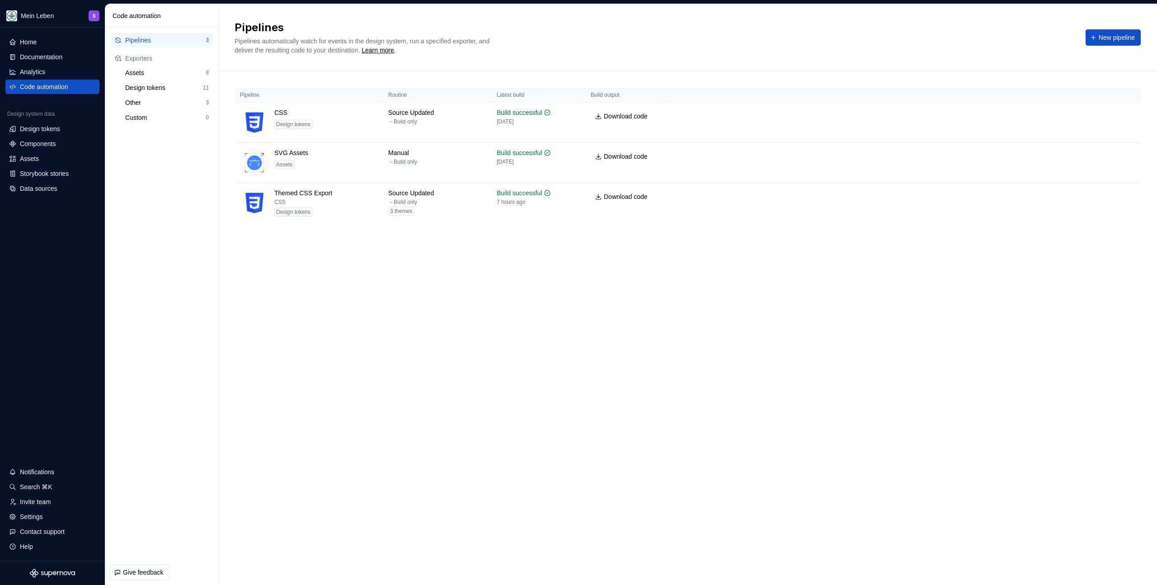
click at [336, 22] on h2 "Pipelines" at bounding box center [654, 27] width 840 height 14
click at [48, 162] on div "Assets" at bounding box center [52, 158] width 87 height 9
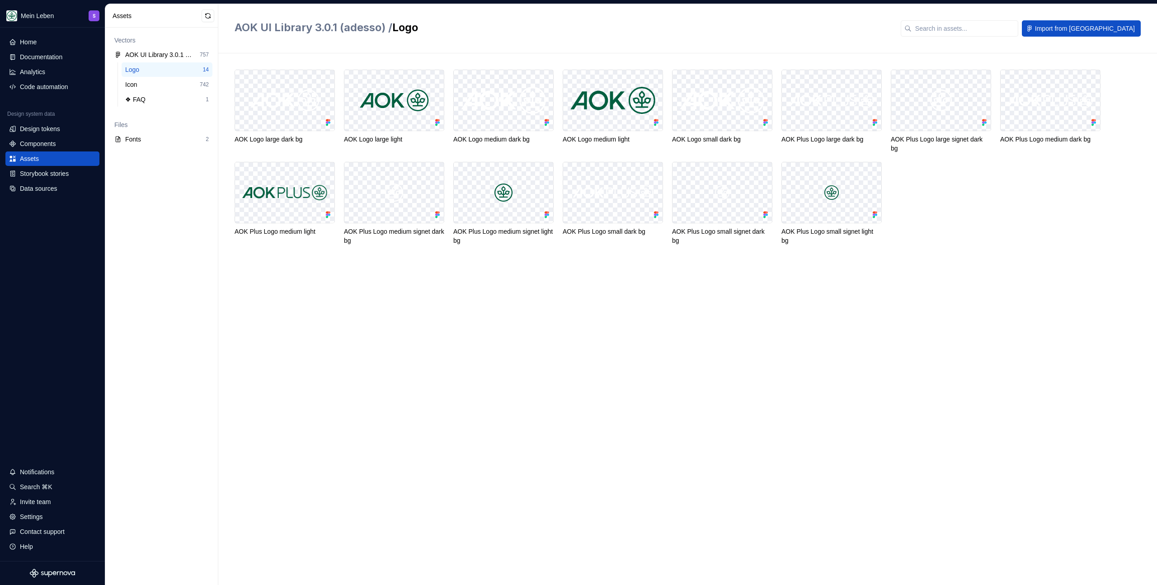
click at [512, 23] on h2 "AOK UI Library 3.0.1 (adesso) / Logo" at bounding box center [561, 27] width 655 height 14
click at [504, 38] on div "AOK UI Library 3.0.1 (adesso) / Logo Import from [GEOGRAPHIC_DATA]" at bounding box center [687, 28] width 938 height 49
click at [42, 88] on div "Code automation" at bounding box center [44, 86] width 48 height 9
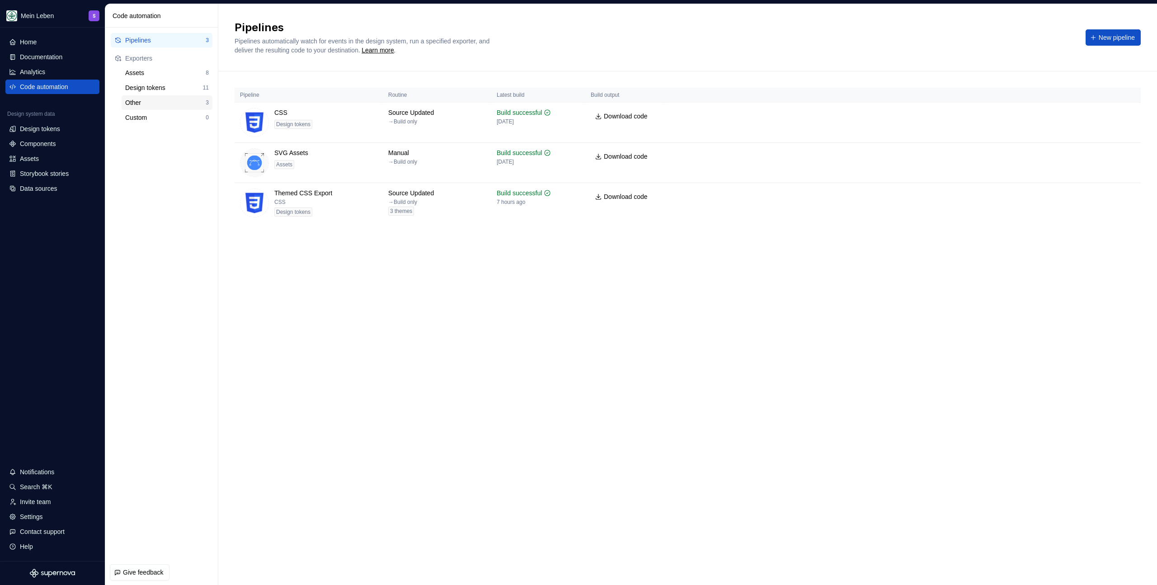
click at [153, 100] on div "Other" at bounding box center [165, 102] width 80 height 9
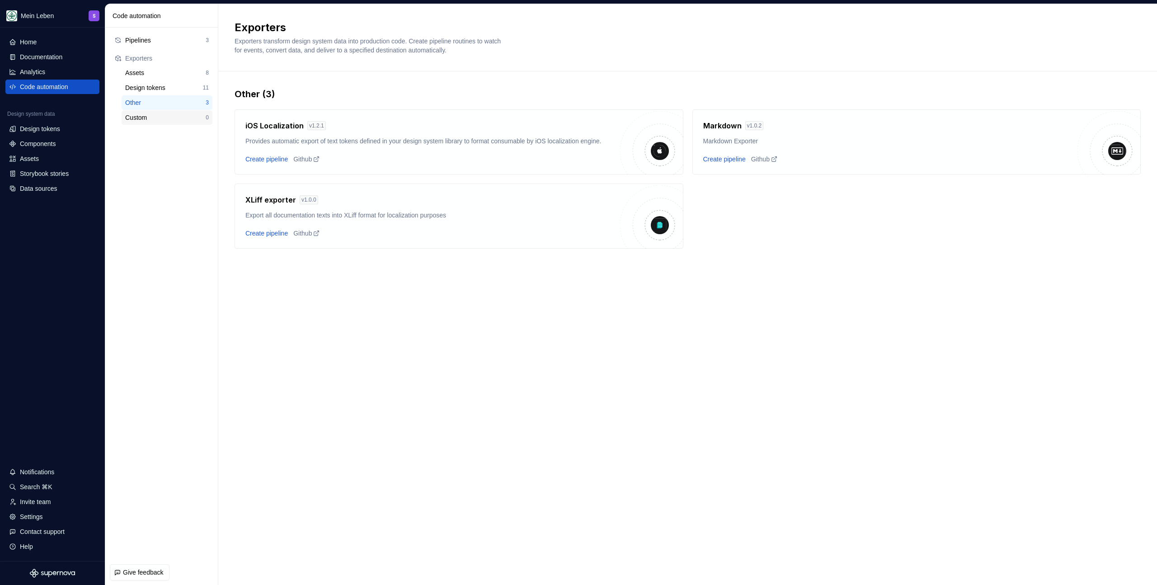
click at [184, 124] on div "Custom 0" at bounding box center [167, 117] width 91 height 14
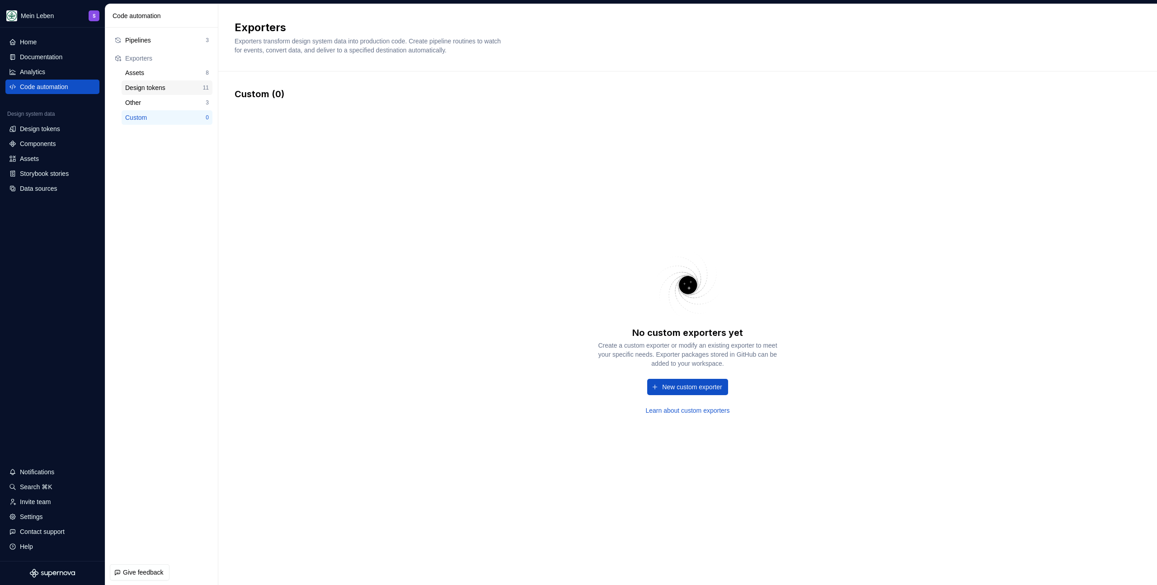
click at [178, 92] on div "Design tokens 11" at bounding box center [167, 87] width 91 height 14
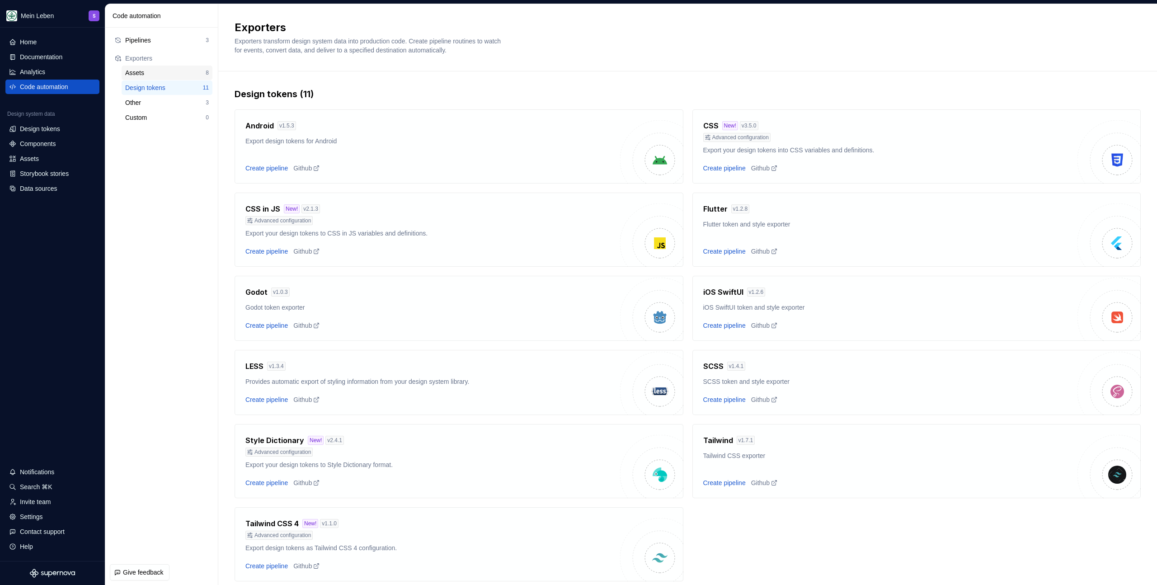
click at [176, 73] on div "Assets" at bounding box center [165, 72] width 80 height 9
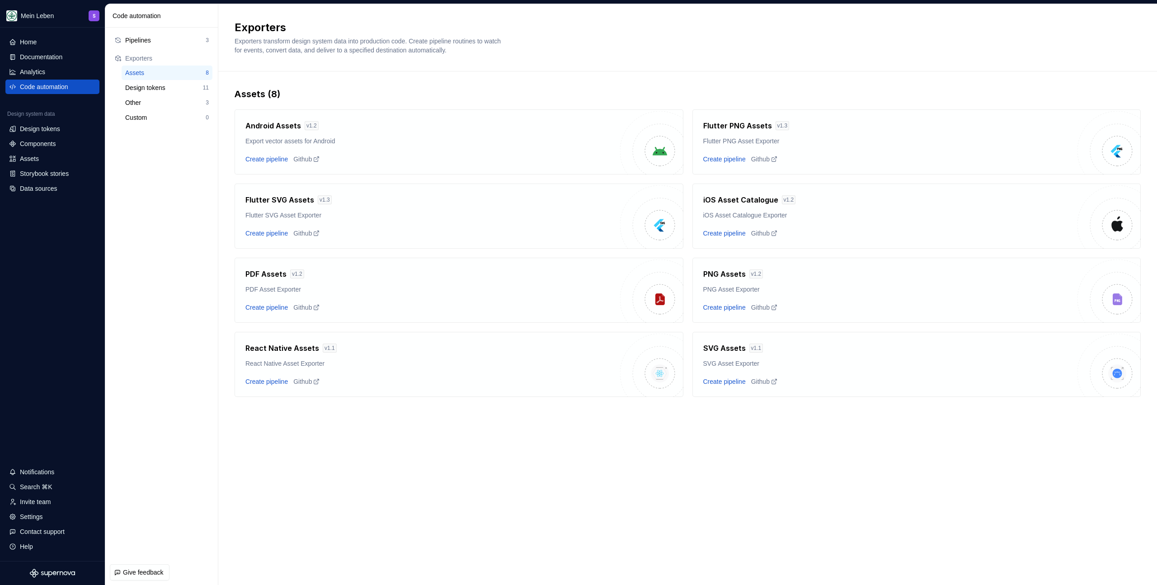
click at [356, 79] on div "Assets (8) Android Assets v 1.2 Export vector assets for Android Create pipelin…" at bounding box center [687, 251] width 906 height 360
click at [573, 81] on div "Assets (8) Android Assets v 1.2 Export vector assets for Android Create pipelin…" at bounding box center [687, 251] width 906 height 360
click at [392, 74] on div "Assets (8) Android Assets v 1.2 Export vector assets for Android Create pipelin…" at bounding box center [687, 251] width 906 height 360
click at [182, 17] on div "Code automation" at bounding box center [163, 15] width 102 height 9
click at [547, 46] on div "Exporters Exporters transform design system data into production code. Create p…" at bounding box center [681, 37] width 895 height 34
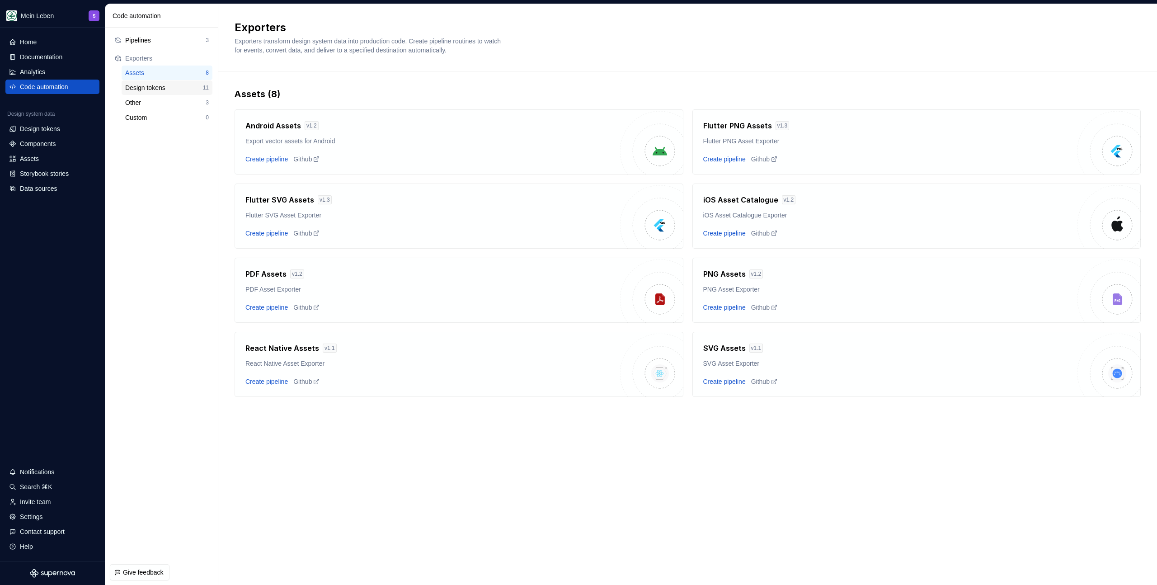
click at [170, 85] on div "Design tokens" at bounding box center [164, 87] width 78 height 9
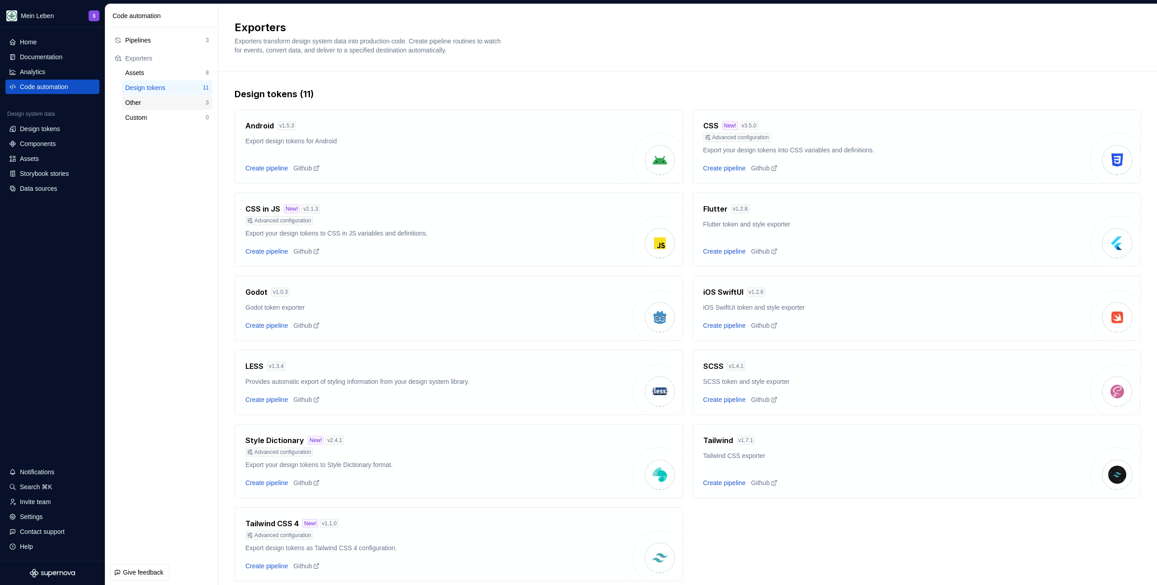
click at [157, 107] on div "Other 3" at bounding box center [167, 102] width 91 height 14
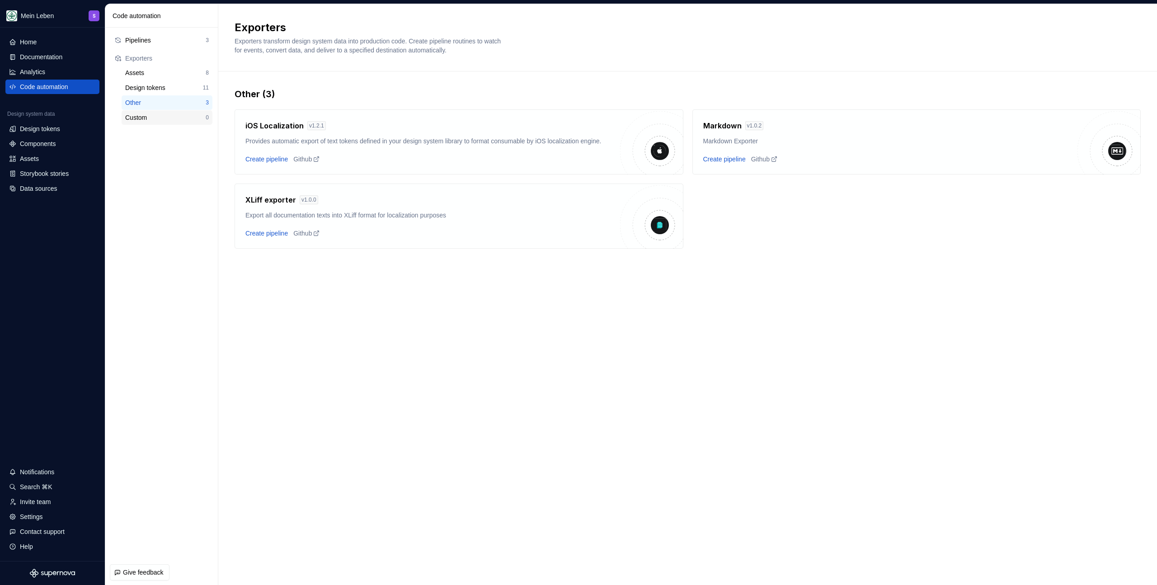
click at [149, 116] on div "Custom" at bounding box center [165, 117] width 80 height 9
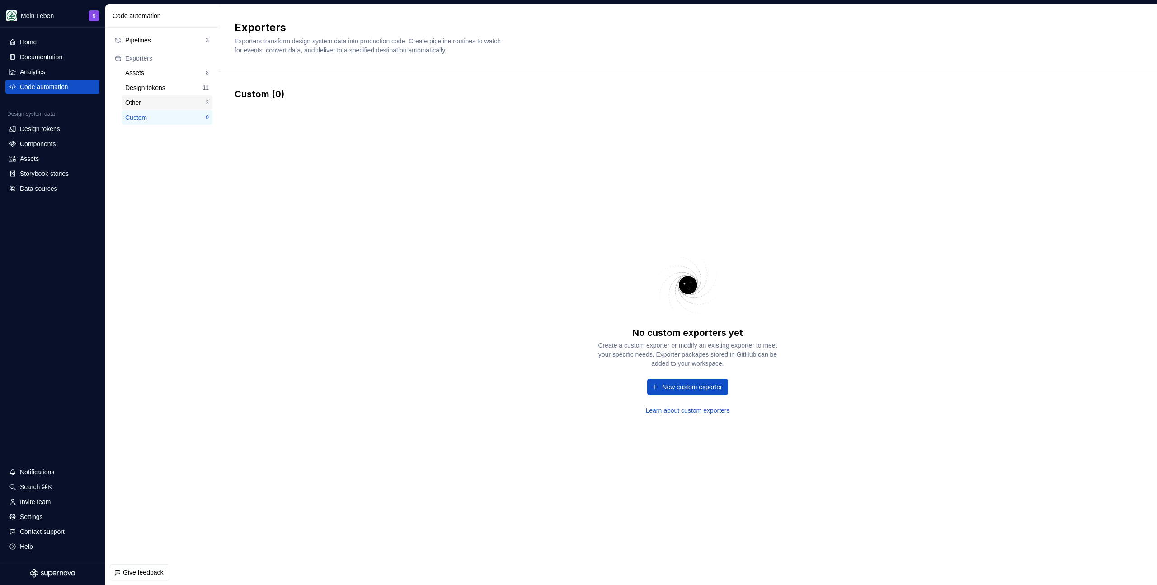
click at [153, 107] on div "Other 3" at bounding box center [167, 102] width 91 height 14
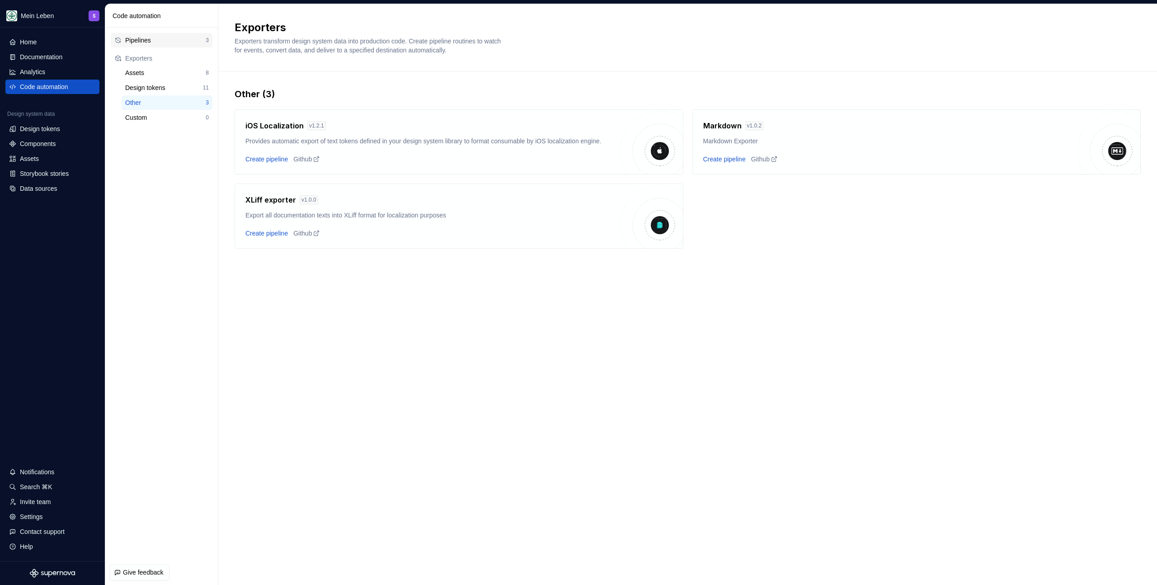
click at [151, 45] on div "Pipelines 3" at bounding box center [162, 40] width 102 height 14
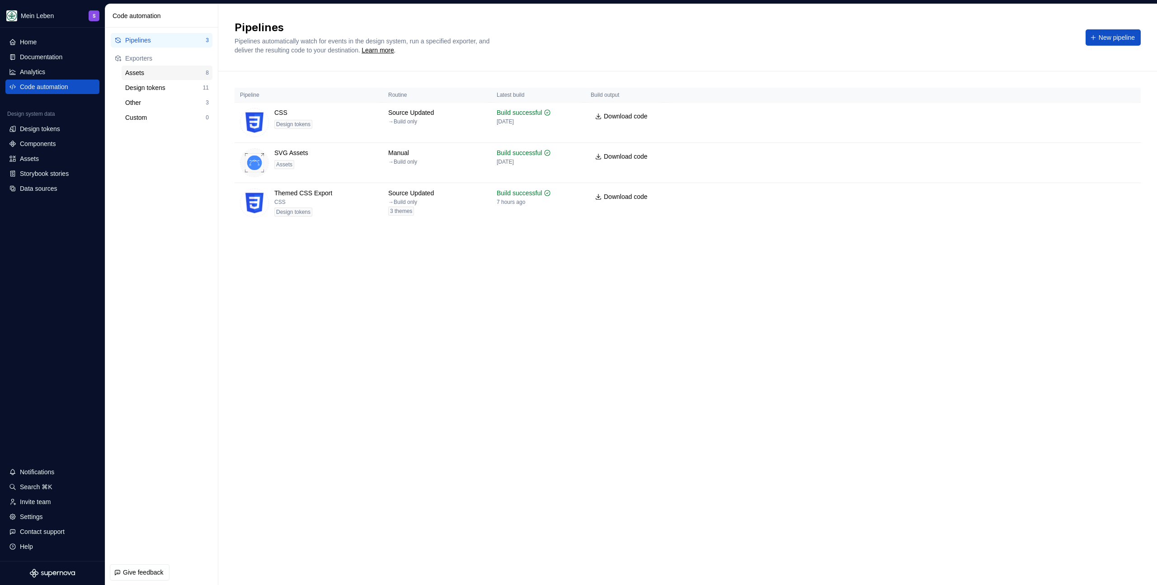
click at [147, 72] on div "Assets" at bounding box center [165, 72] width 80 height 9
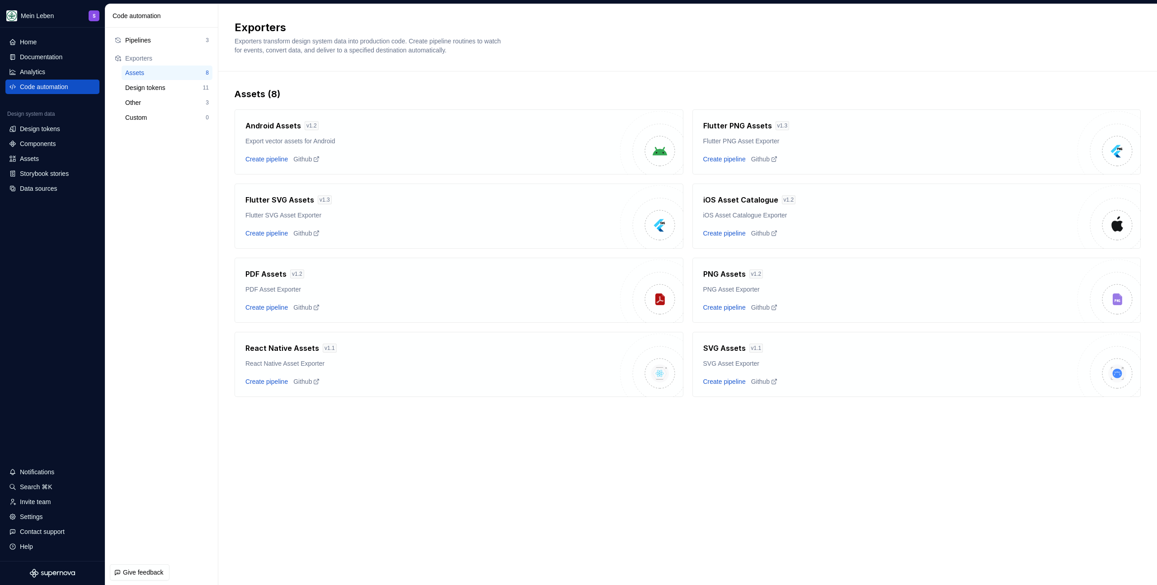
click at [504, 30] on h2 "Exporters" at bounding box center [681, 27] width 895 height 14
